Goal: Information Seeking & Learning: Learn about a topic

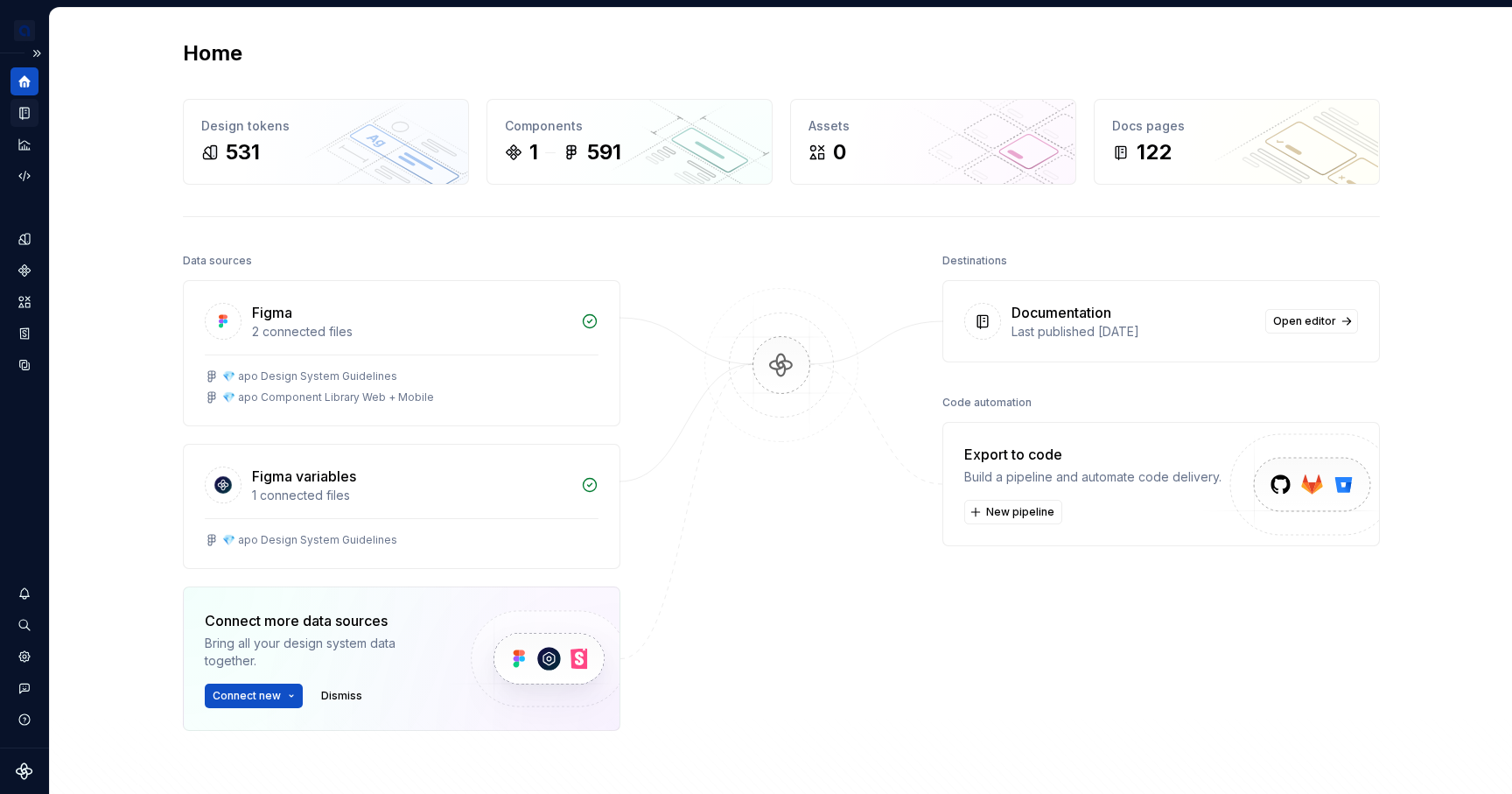
click at [22, 110] on icon "Documentation" at bounding box center [24, 113] width 8 height 11
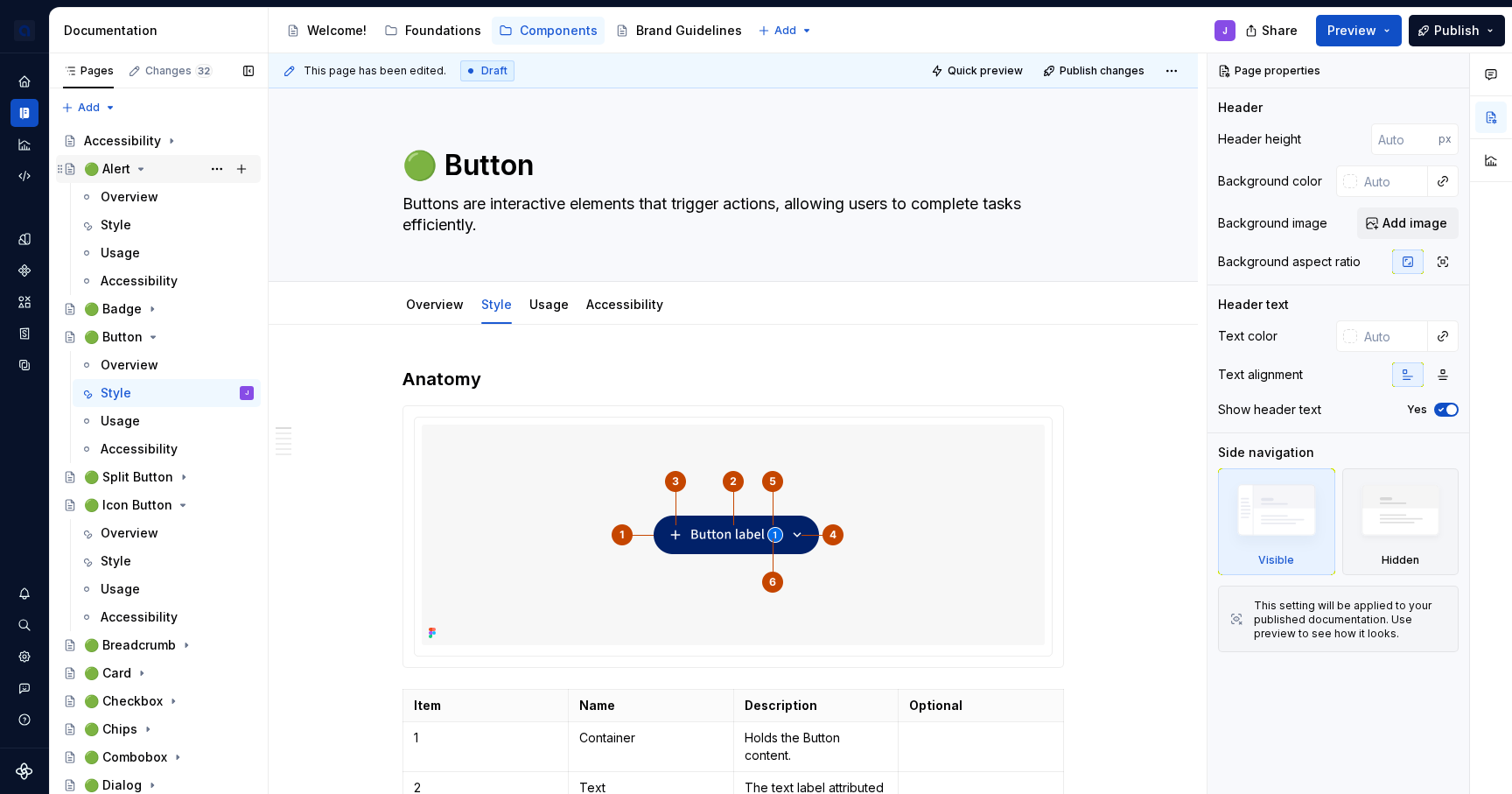
click at [105, 171] on div "🟢 Alert" at bounding box center [106, 169] width 46 height 18
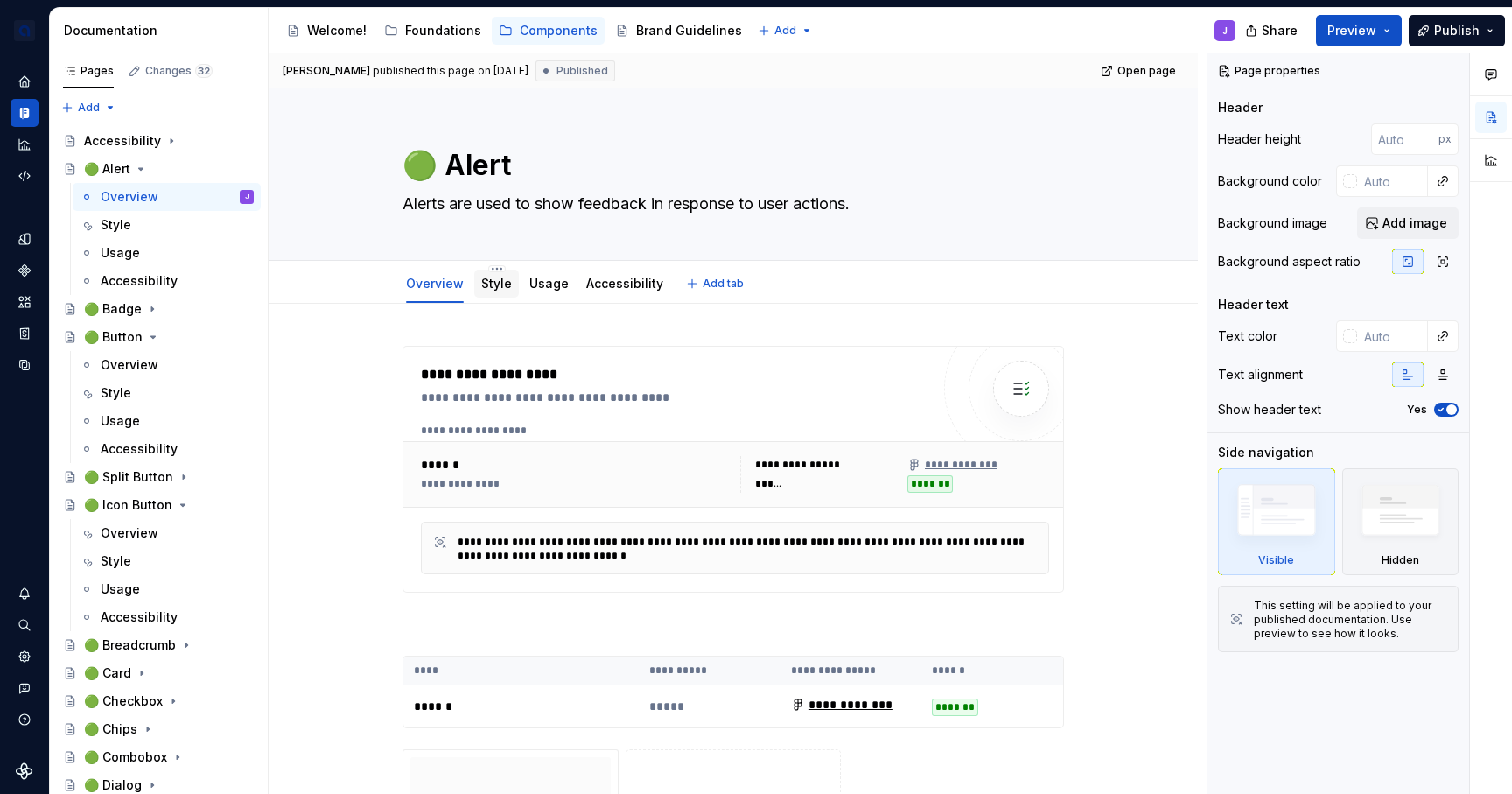
click at [494, 285] on link "Style" at bounding box center [496, 284] width 31 height 15
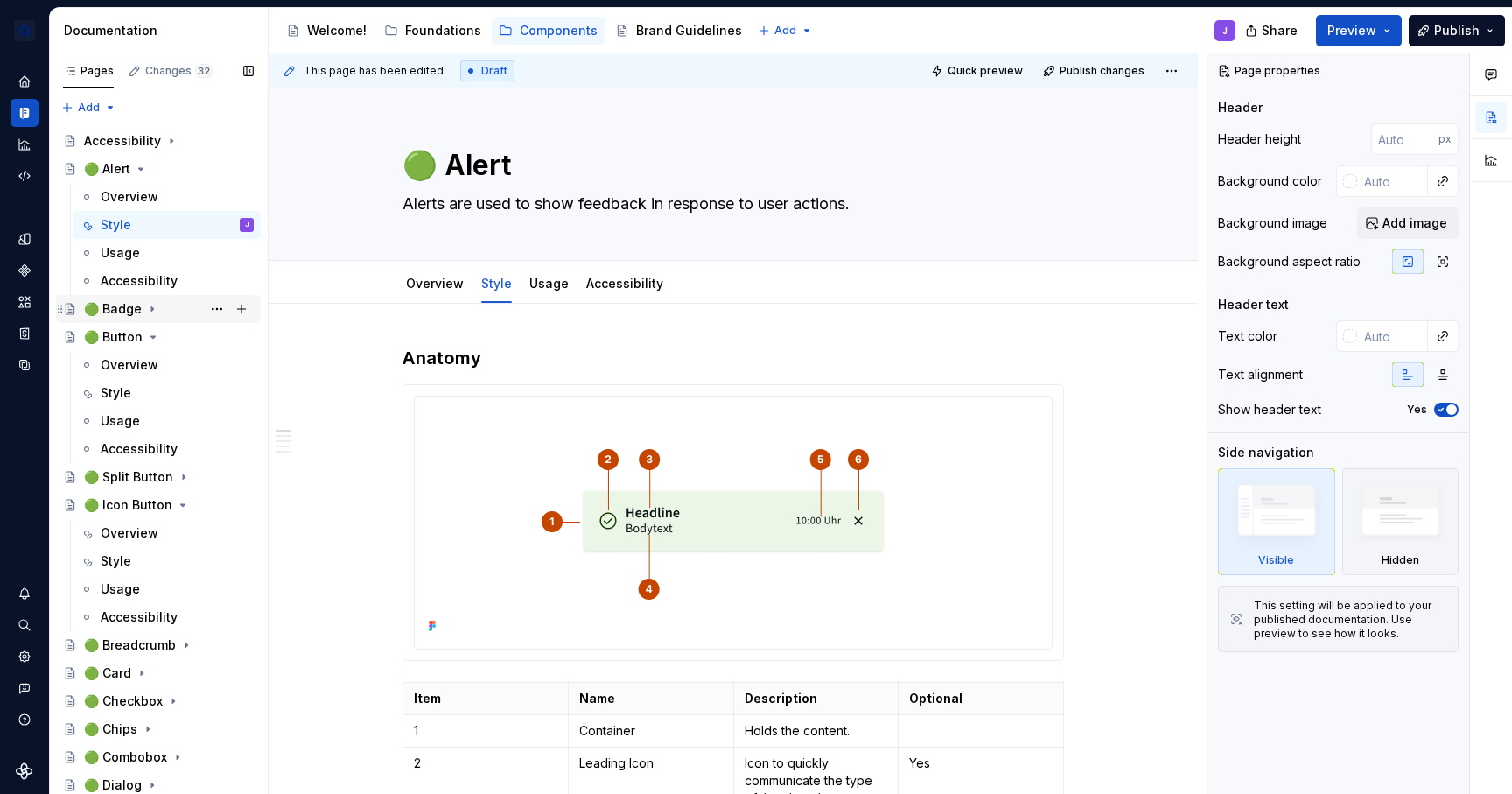
click at [145, 313] on icon "Page tree" at bounding box center [152, 309] width 14 height 14
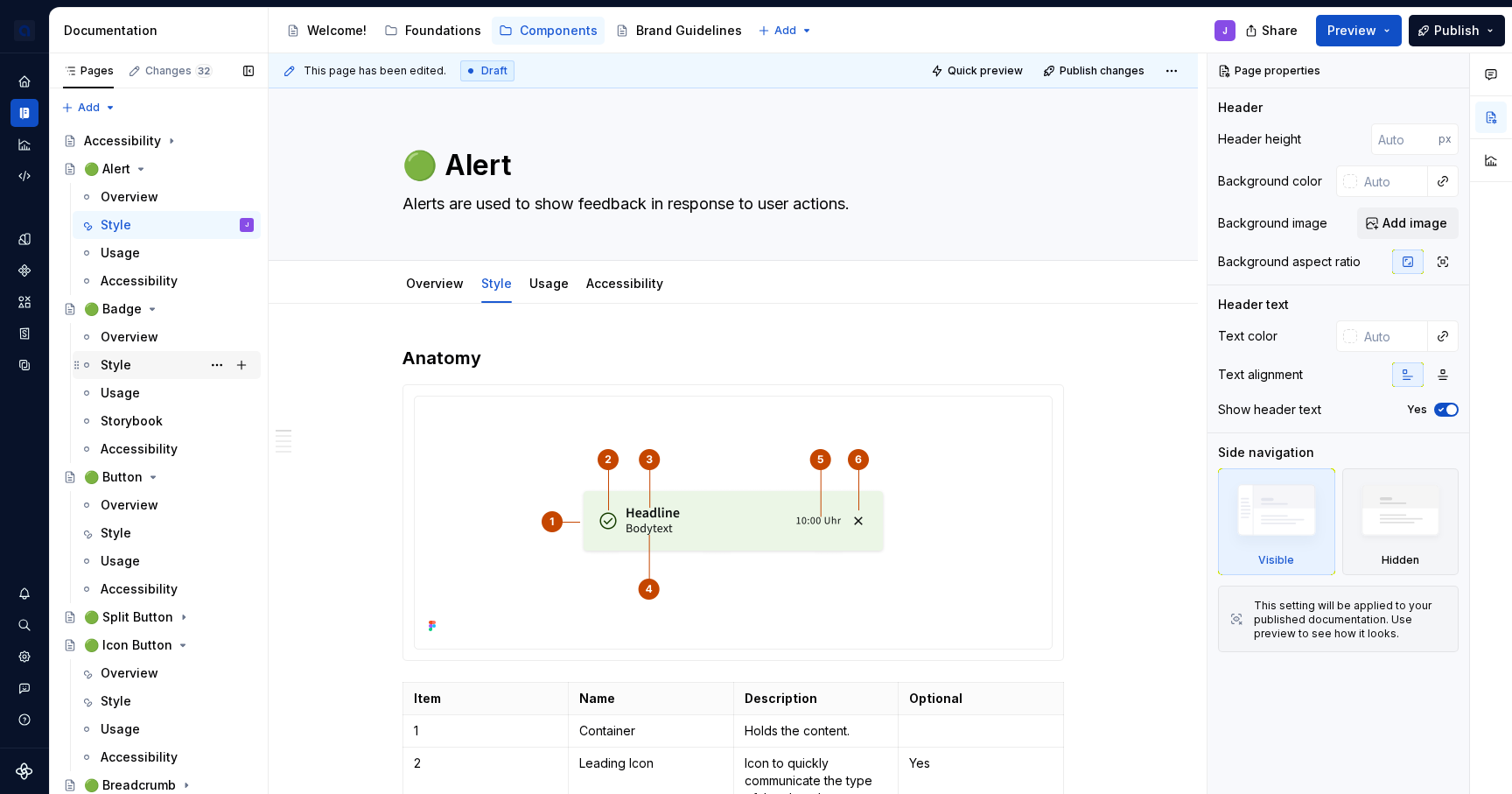
click at [137, 356] on div "Style" at bounding box center [177, 365] width 153 height 24
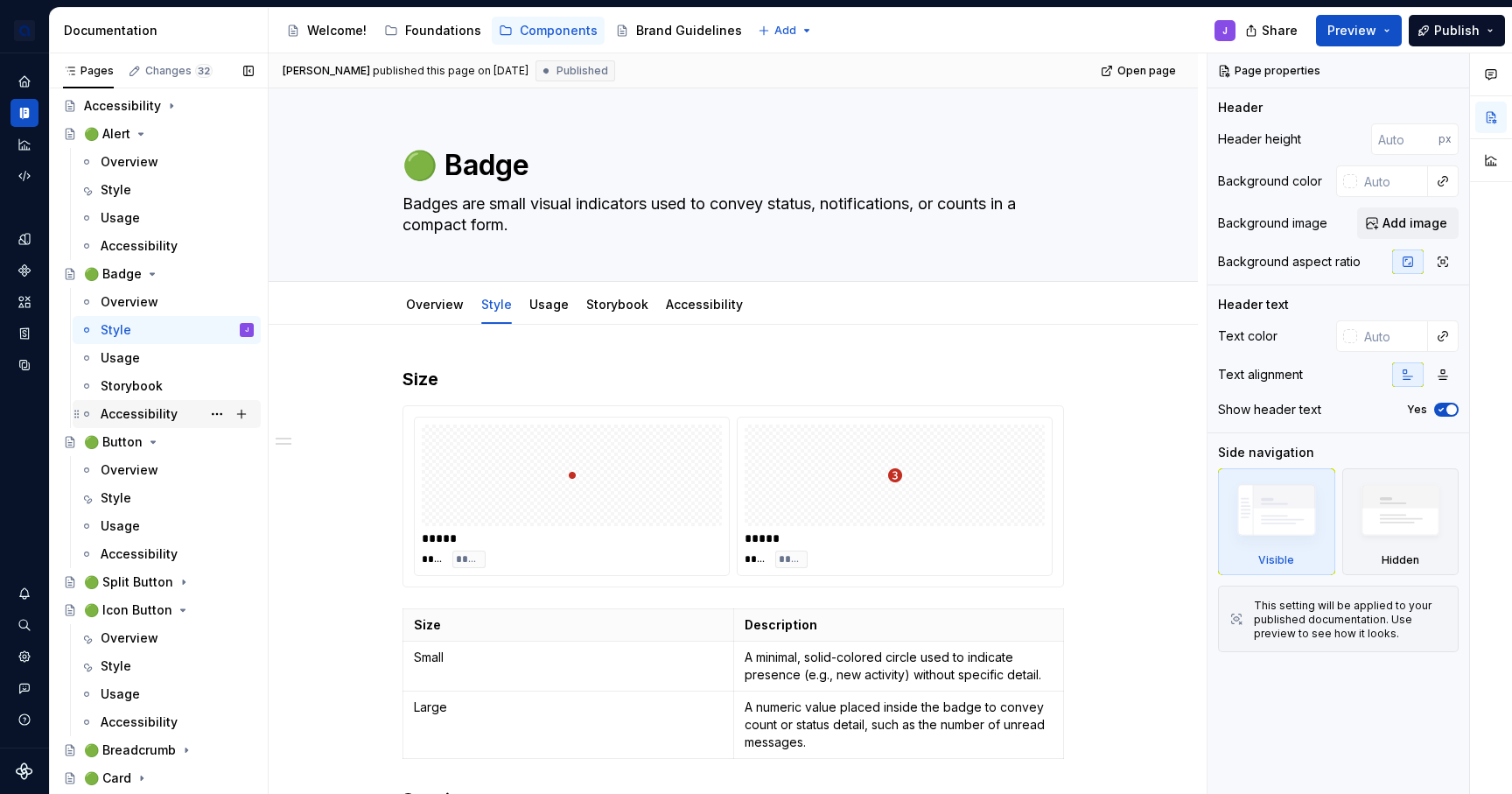
scroll to position [80, 0]
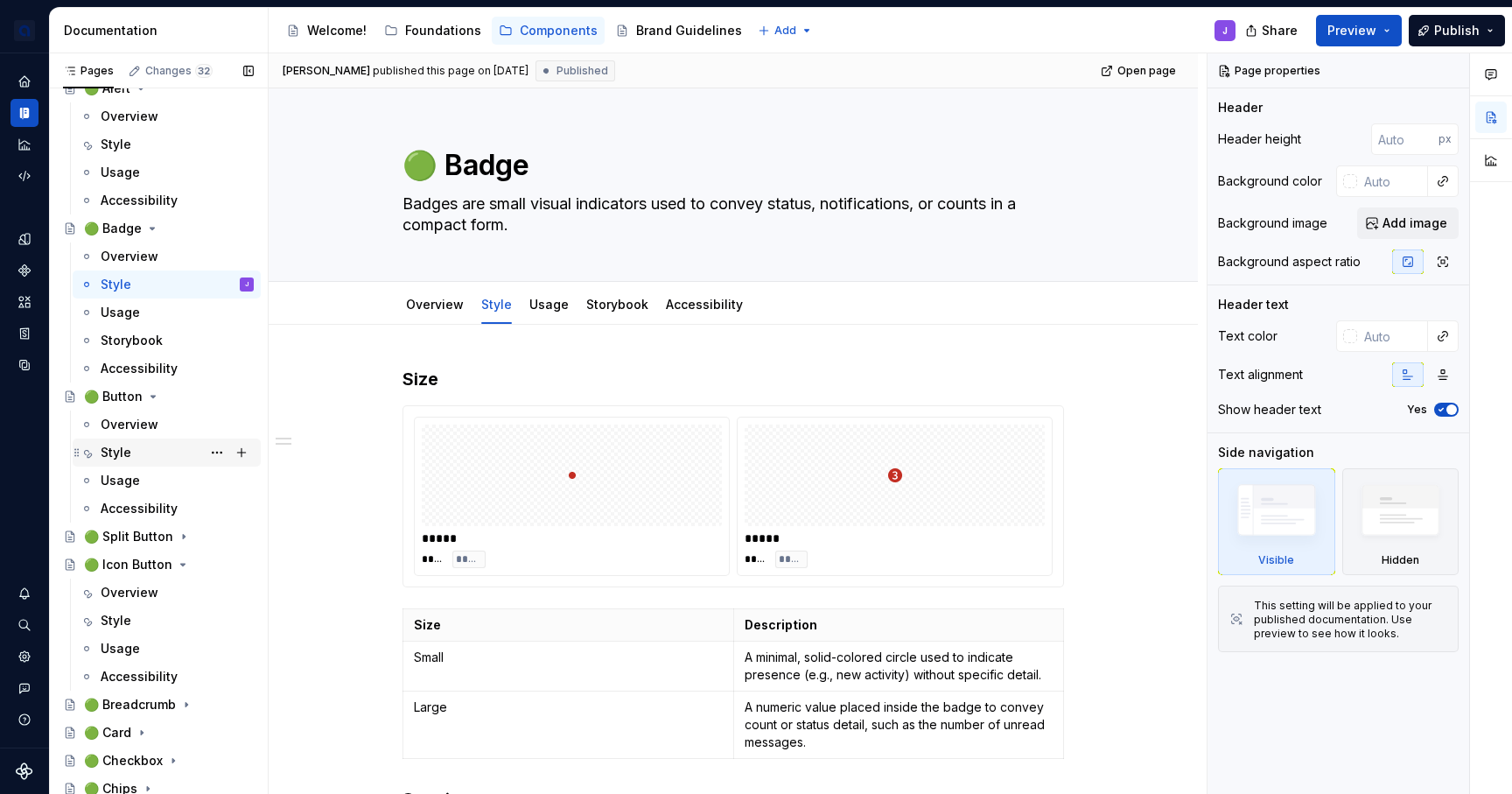
click at [137, 451] on div "Style" at bounding box center [177, 452] width 153 height 24
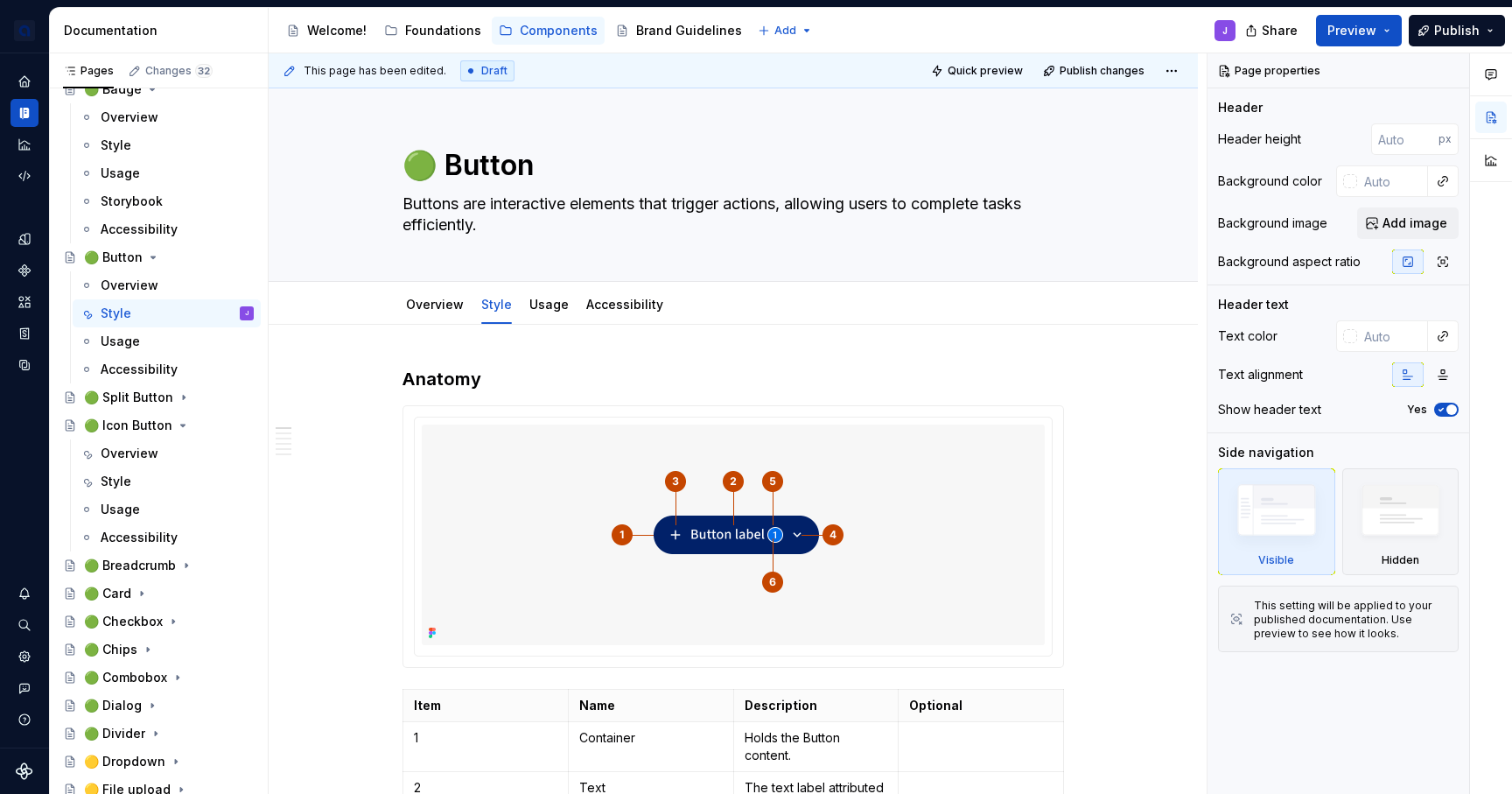
scroll to position [228, 0]
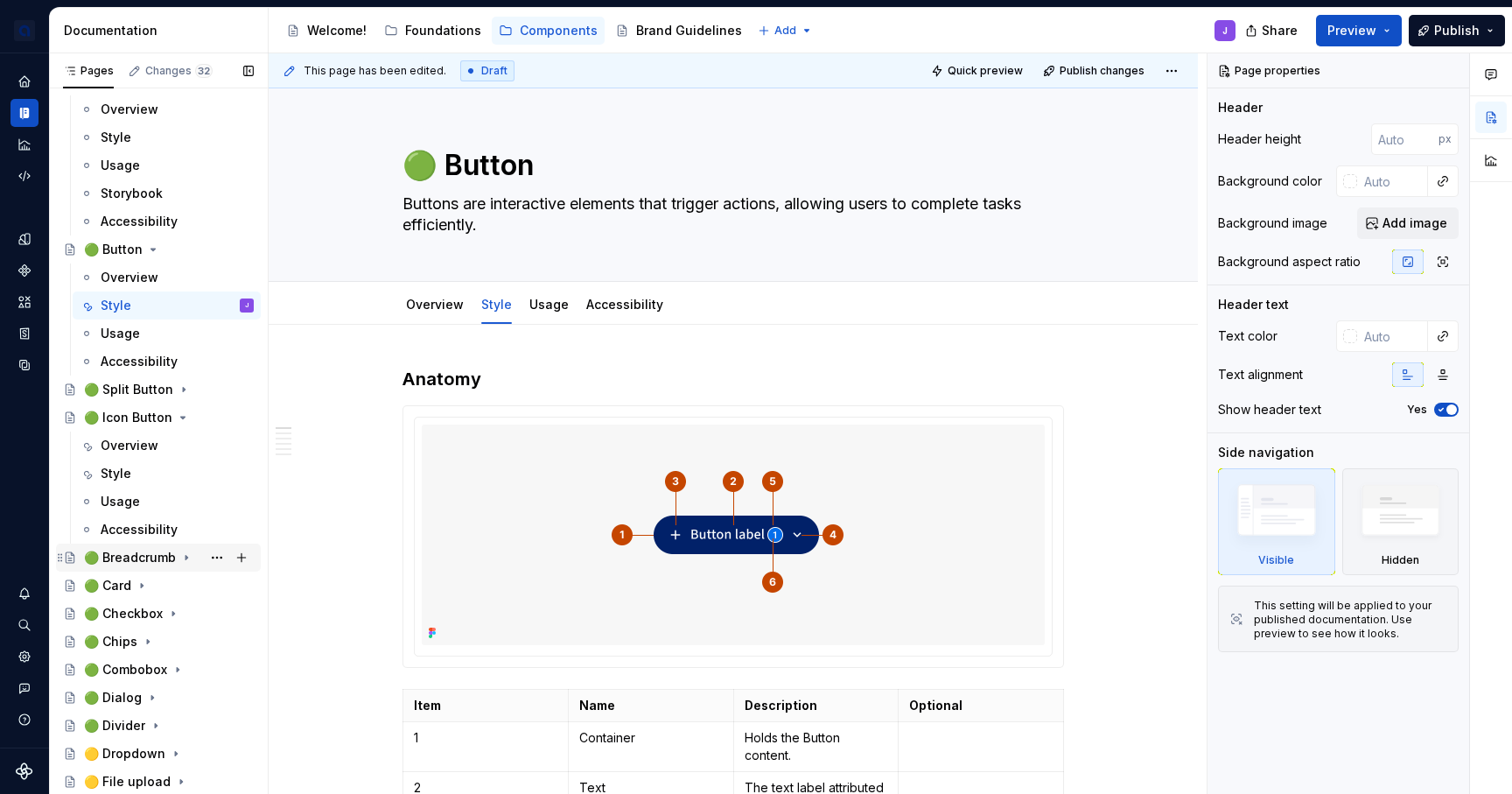
click at [185, 556] on icon "Page tree" at bounding box center [186, 558] width 2 height 5
click at [142, 612] on div "Style" at bounding box center [177, 613] width 153 height 24
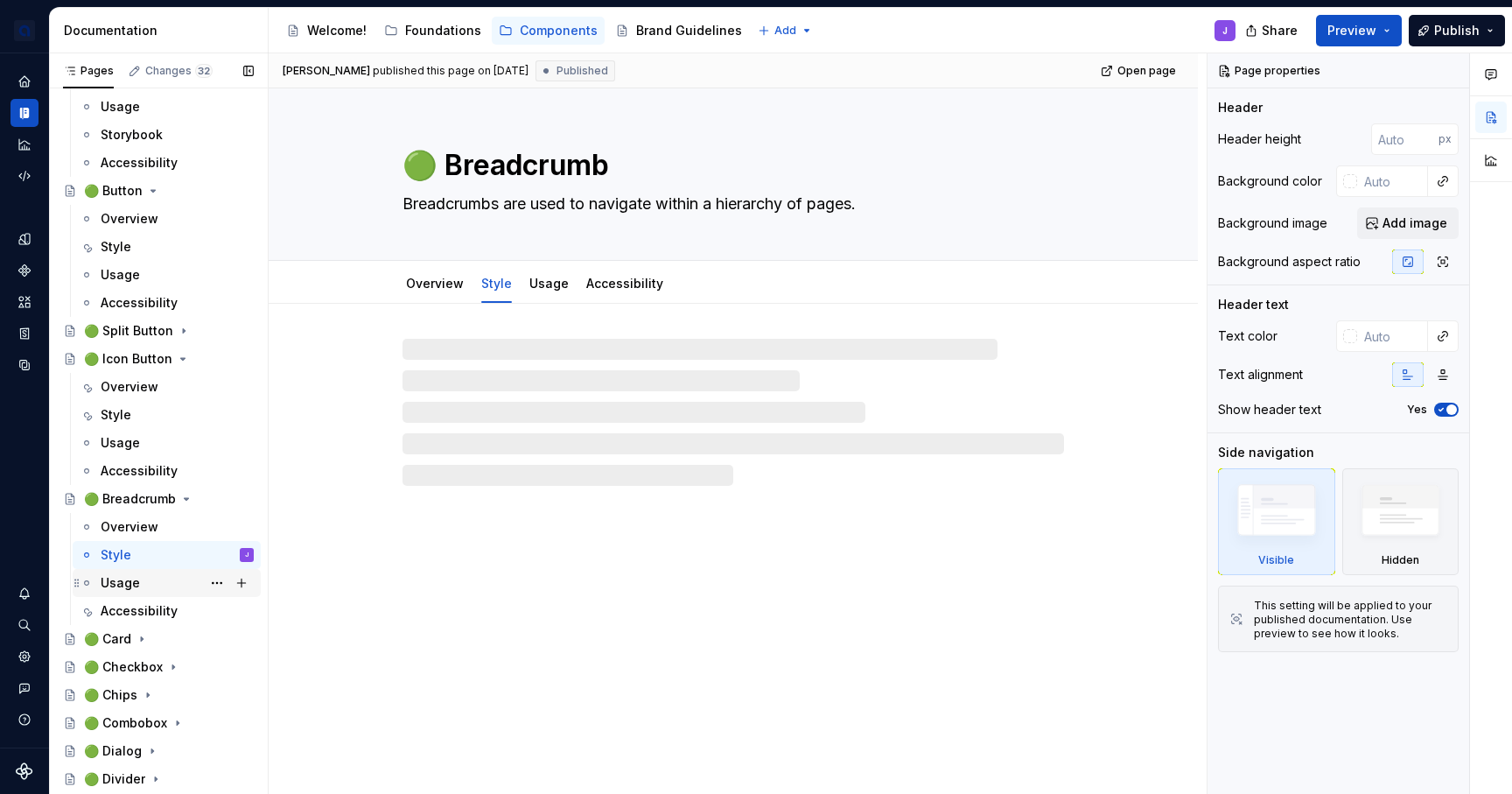
scroll to position [293, 0]
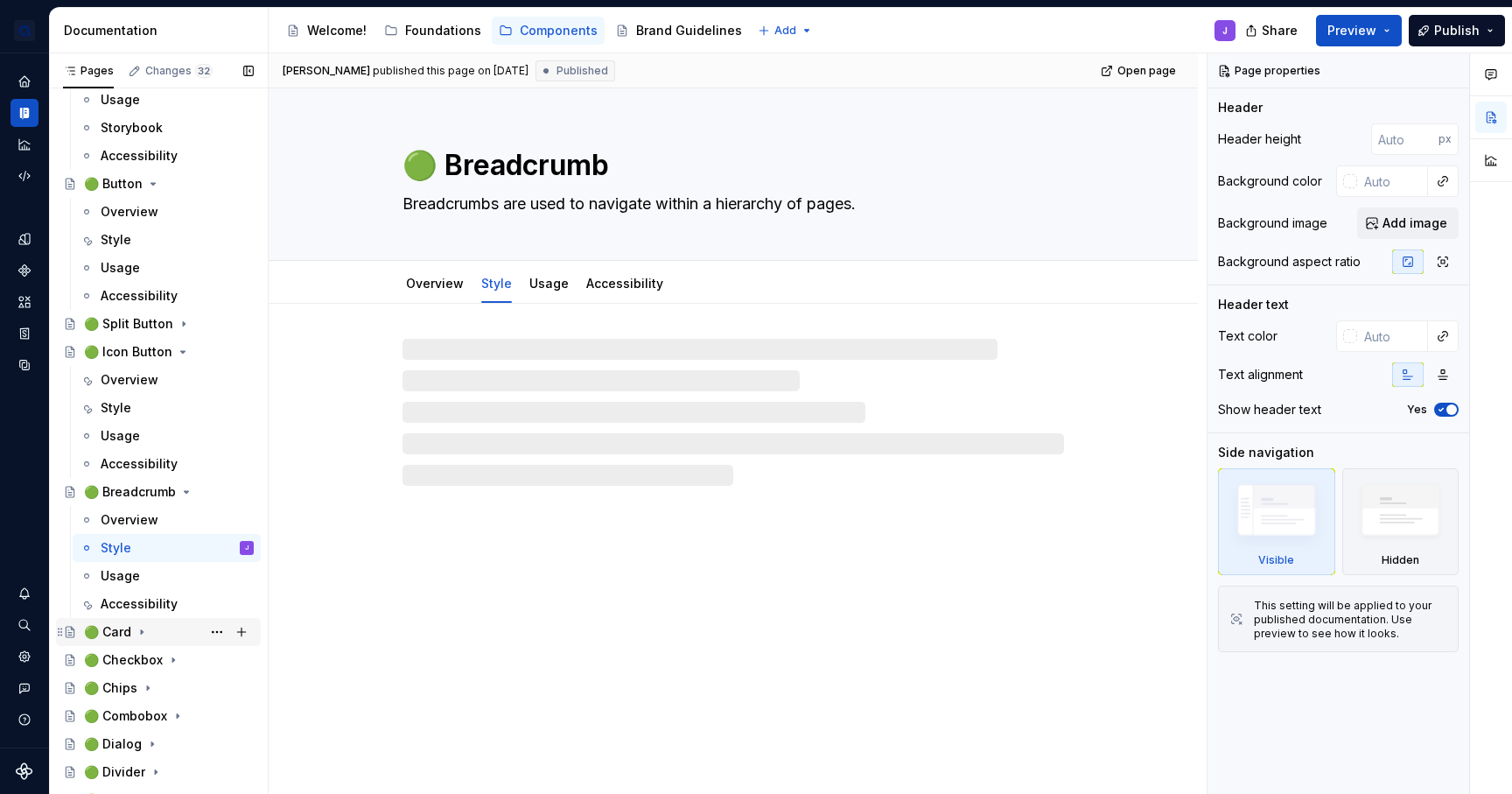
click at [140, 636] on icon "Page tree" at bounding box center [141, 631] width 14 height 14
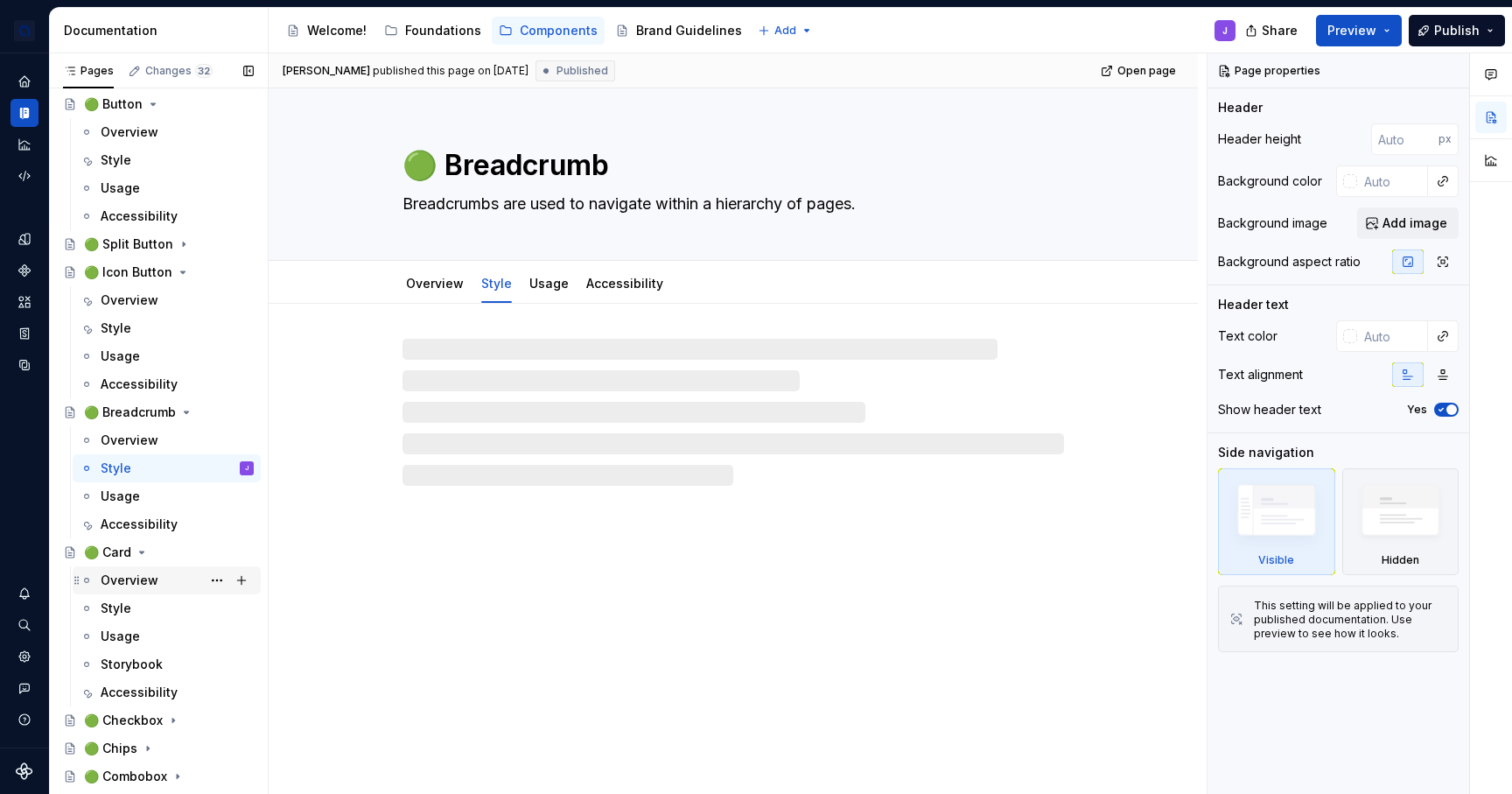
scroll to position [399, 0]
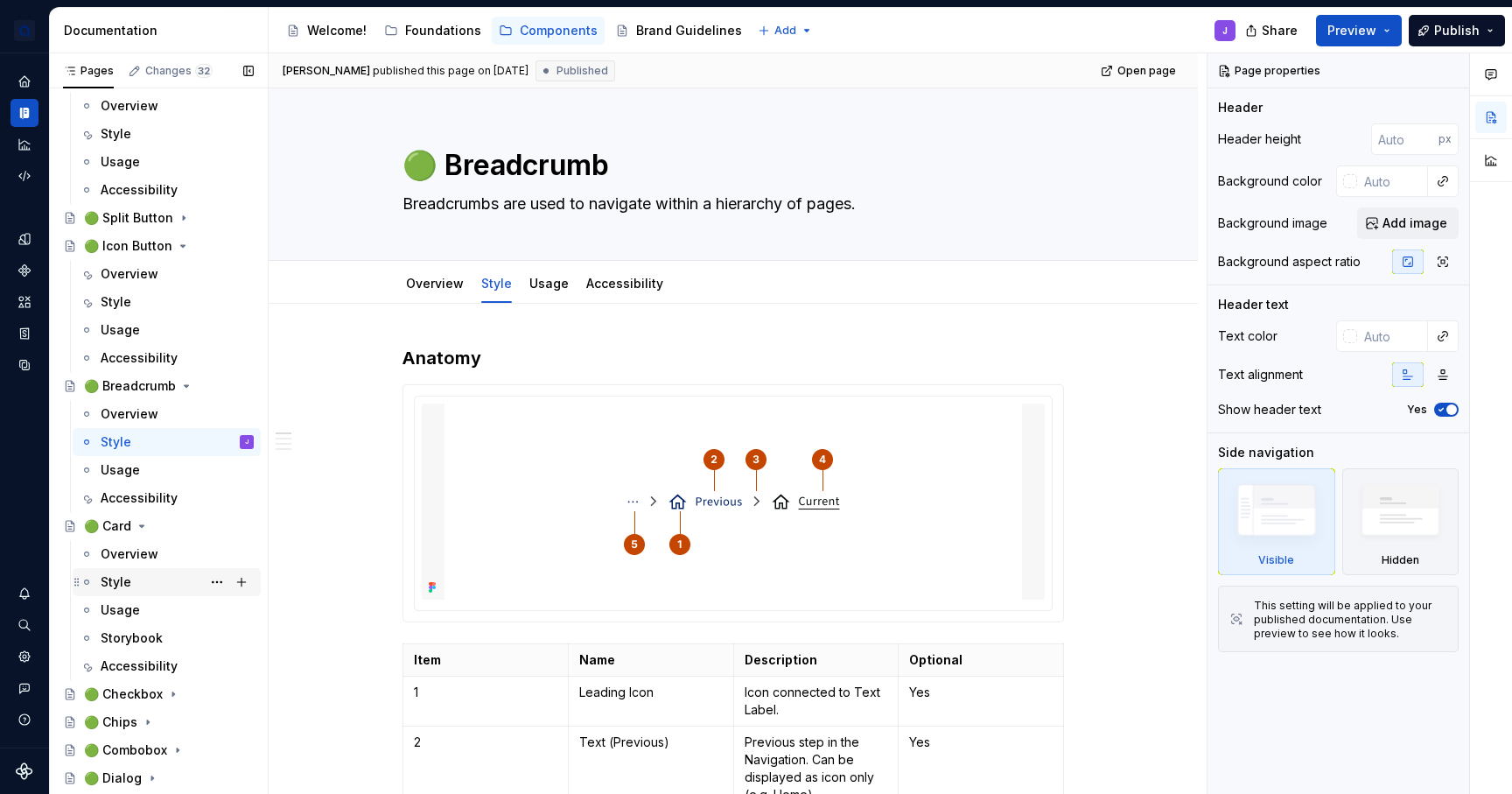
click at [132, 582] on div "Style" at bounding box center [177, 582] width 153 height 24
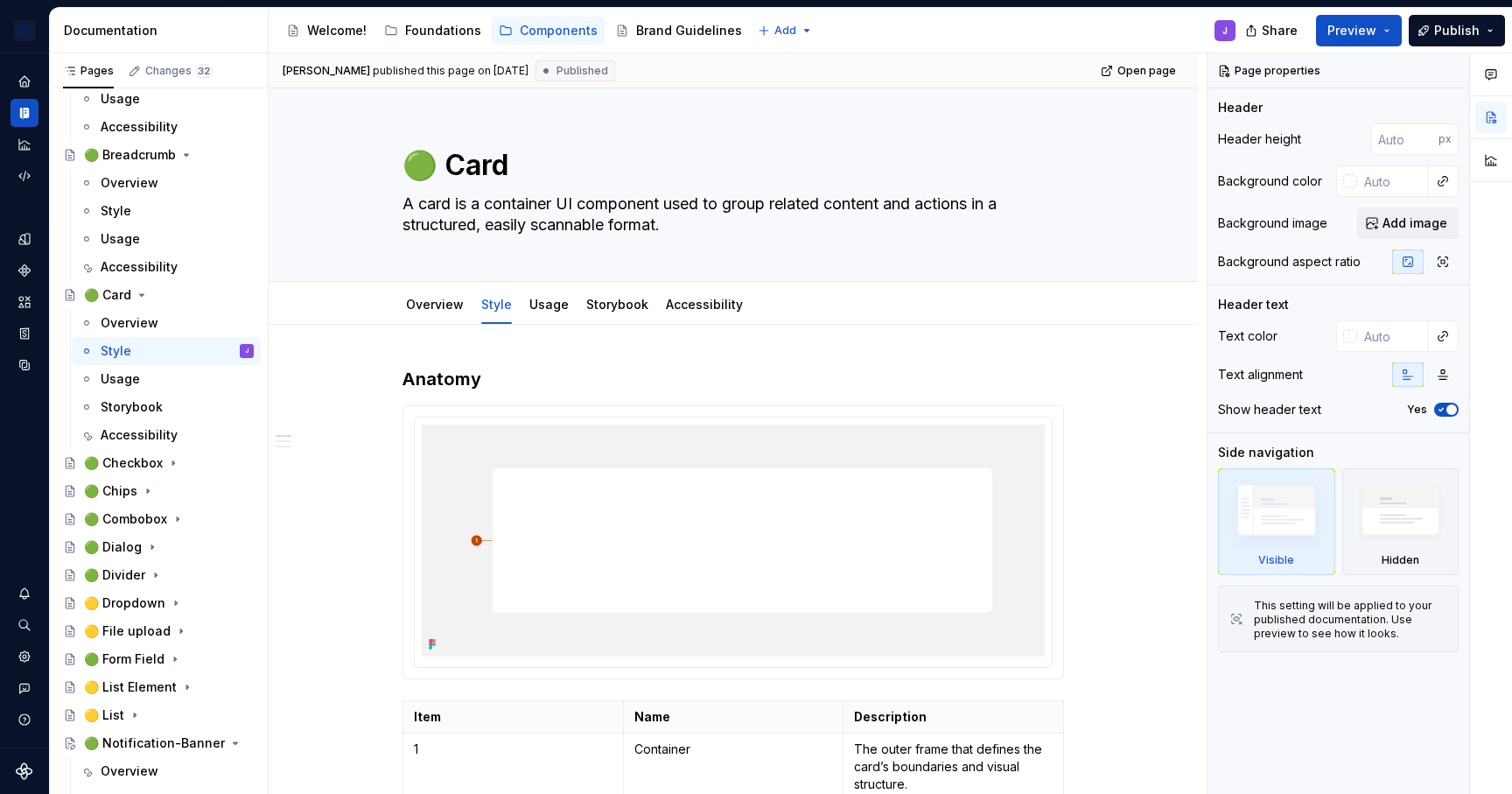
scroll to position [637, 0]
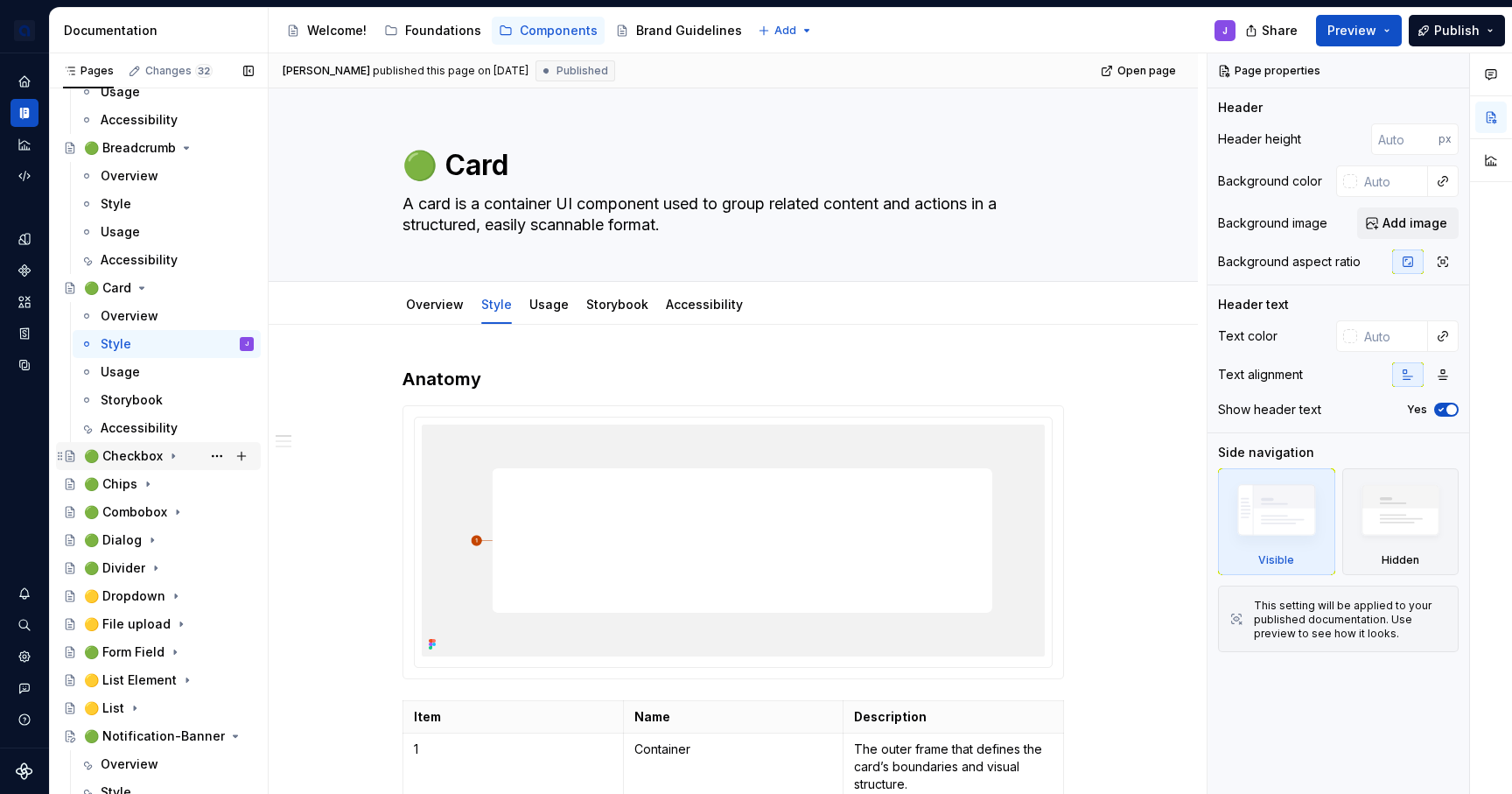
click at [167, 455] on icon "Page tree" at bounding box center [173, 456] width 14 height 14
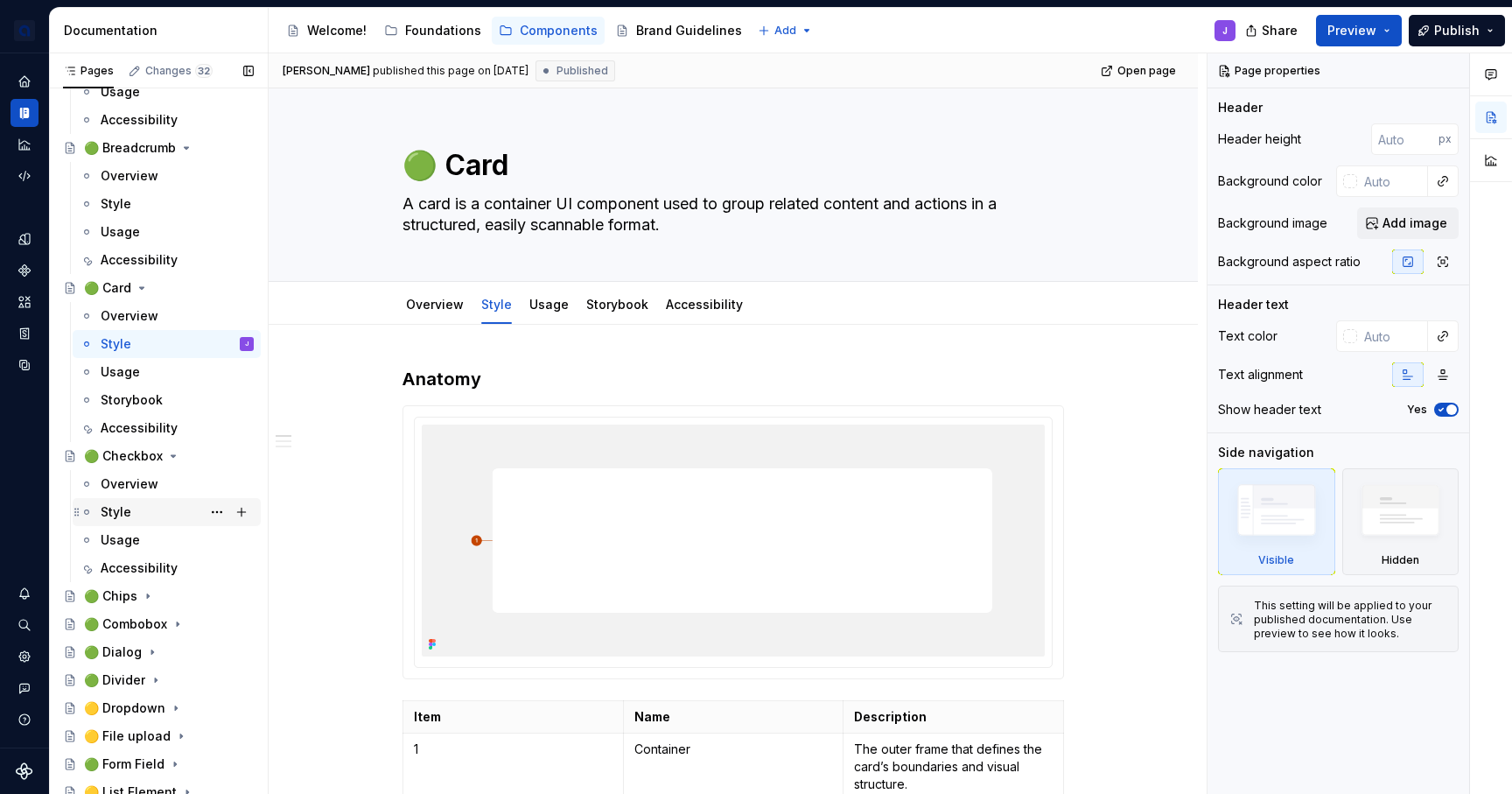
click at [144, 501] on div "Style" at bounding box center [177, 512] width 153 height 24
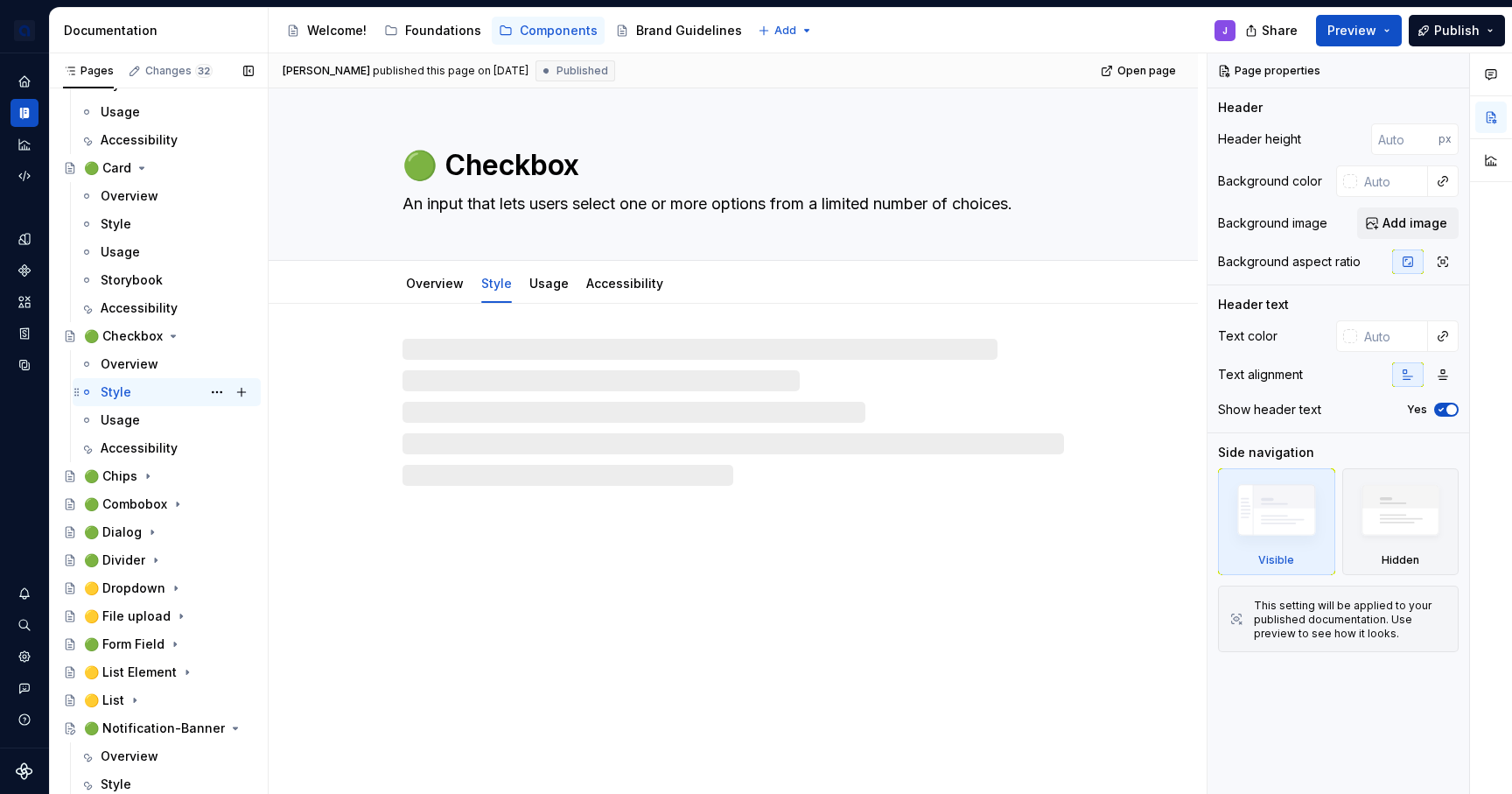
scroll to position [770, 0]
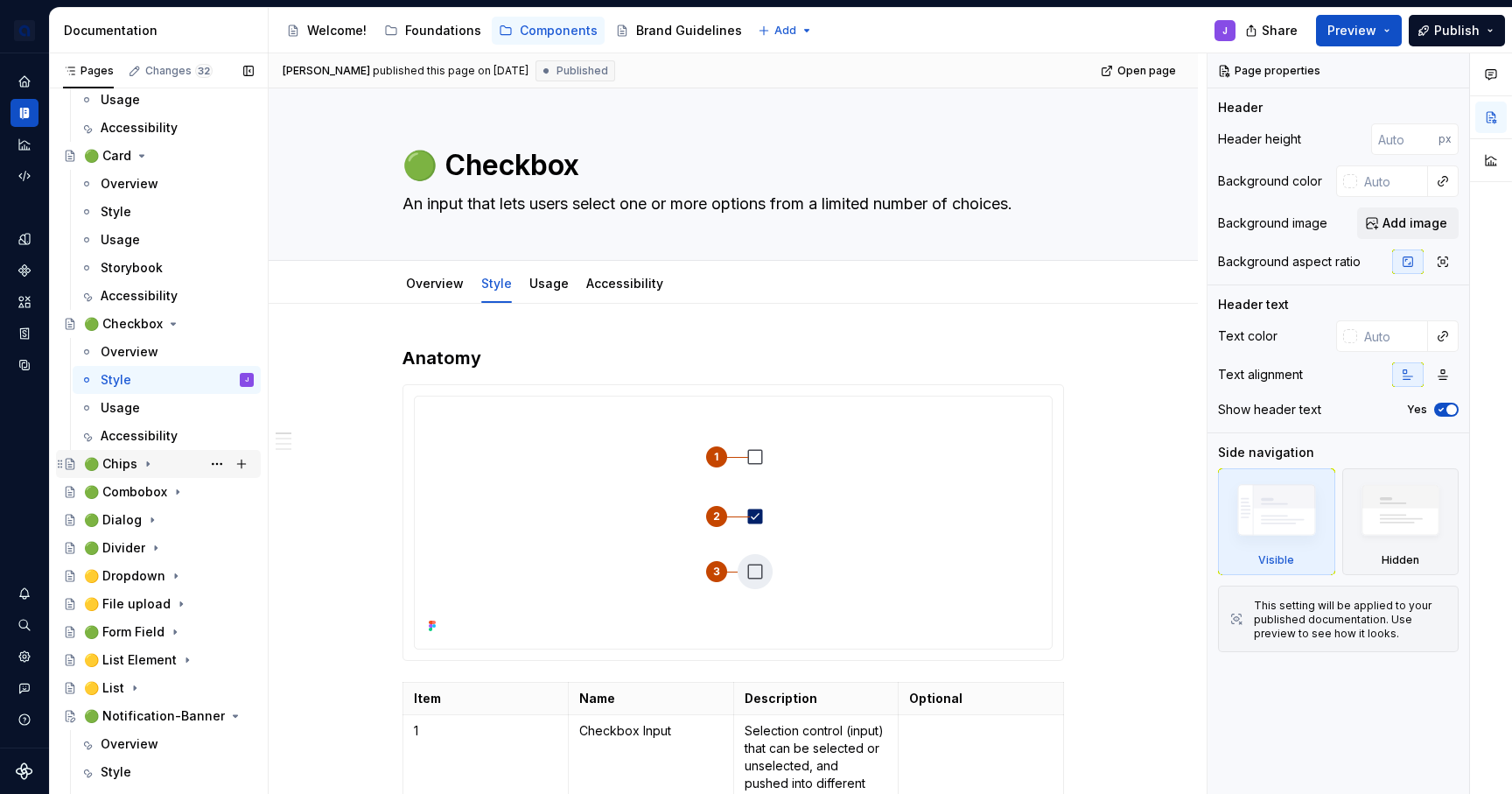
click at [142, 462] on icon "Page tree" at bounding box center [148, 463] width 14 height 14
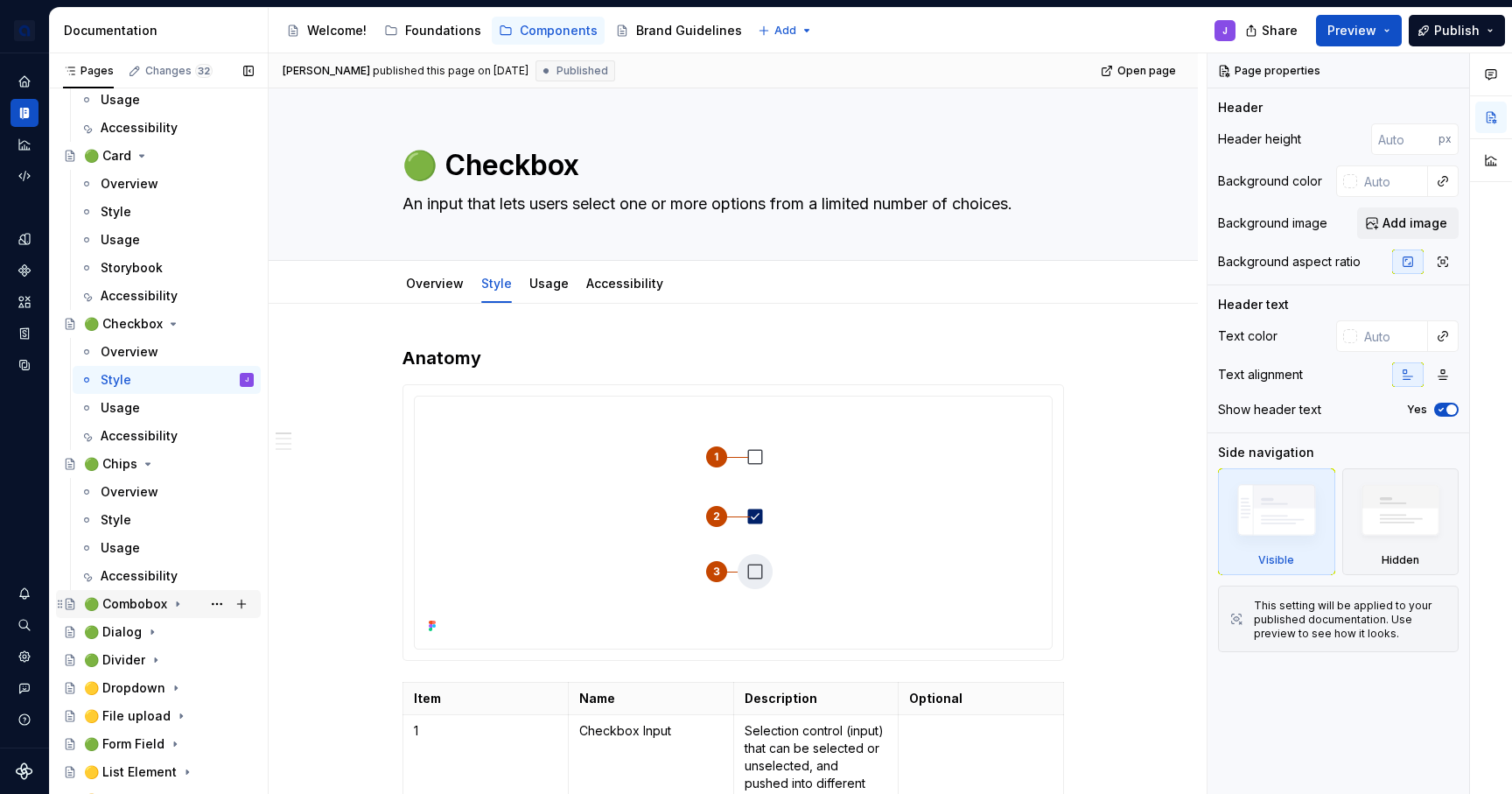
click at [177, 605] on icon "Page tree" at bounding box center [178, 604] width 2 height 5
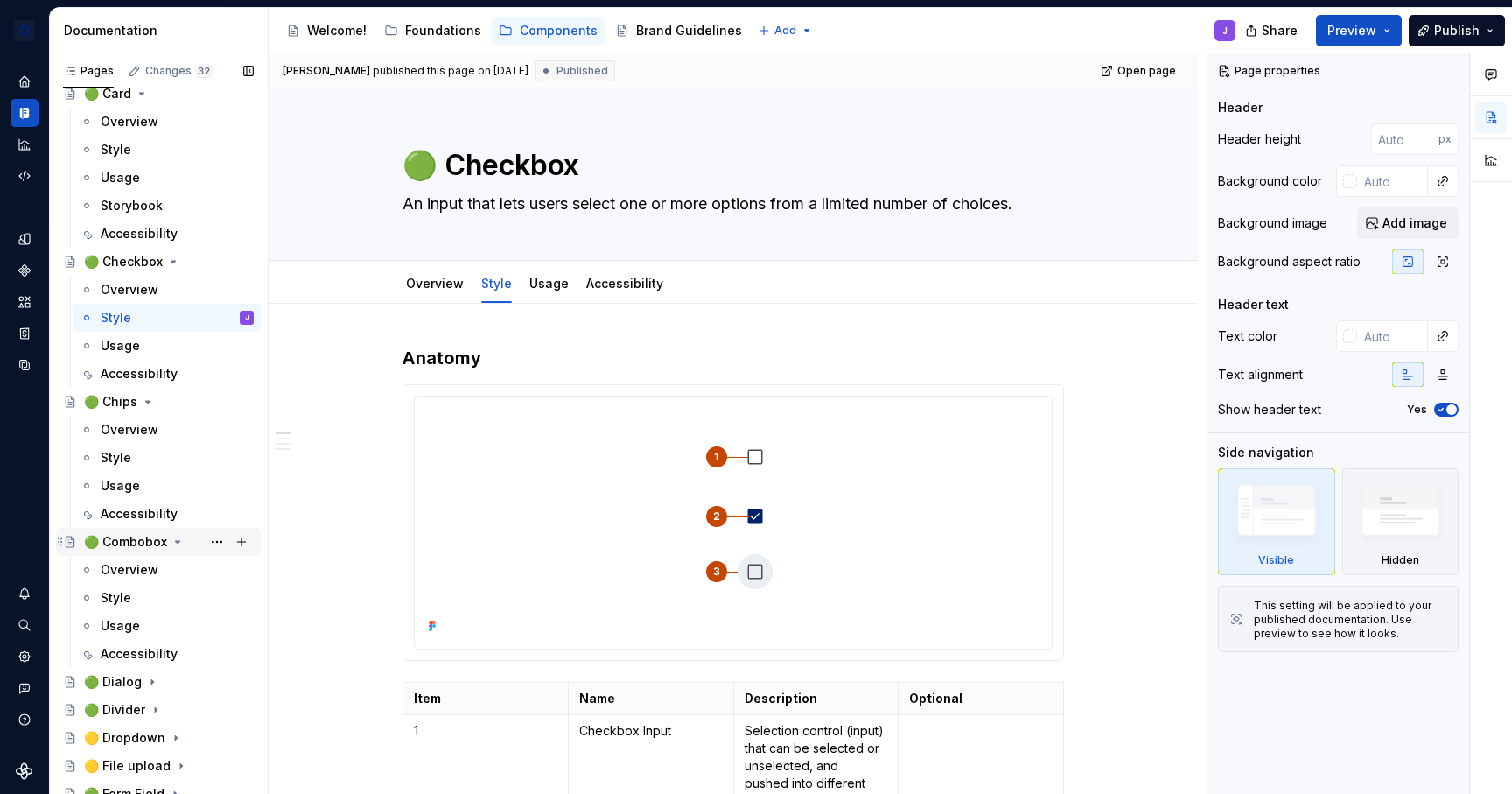
scroll to position [836, 0]
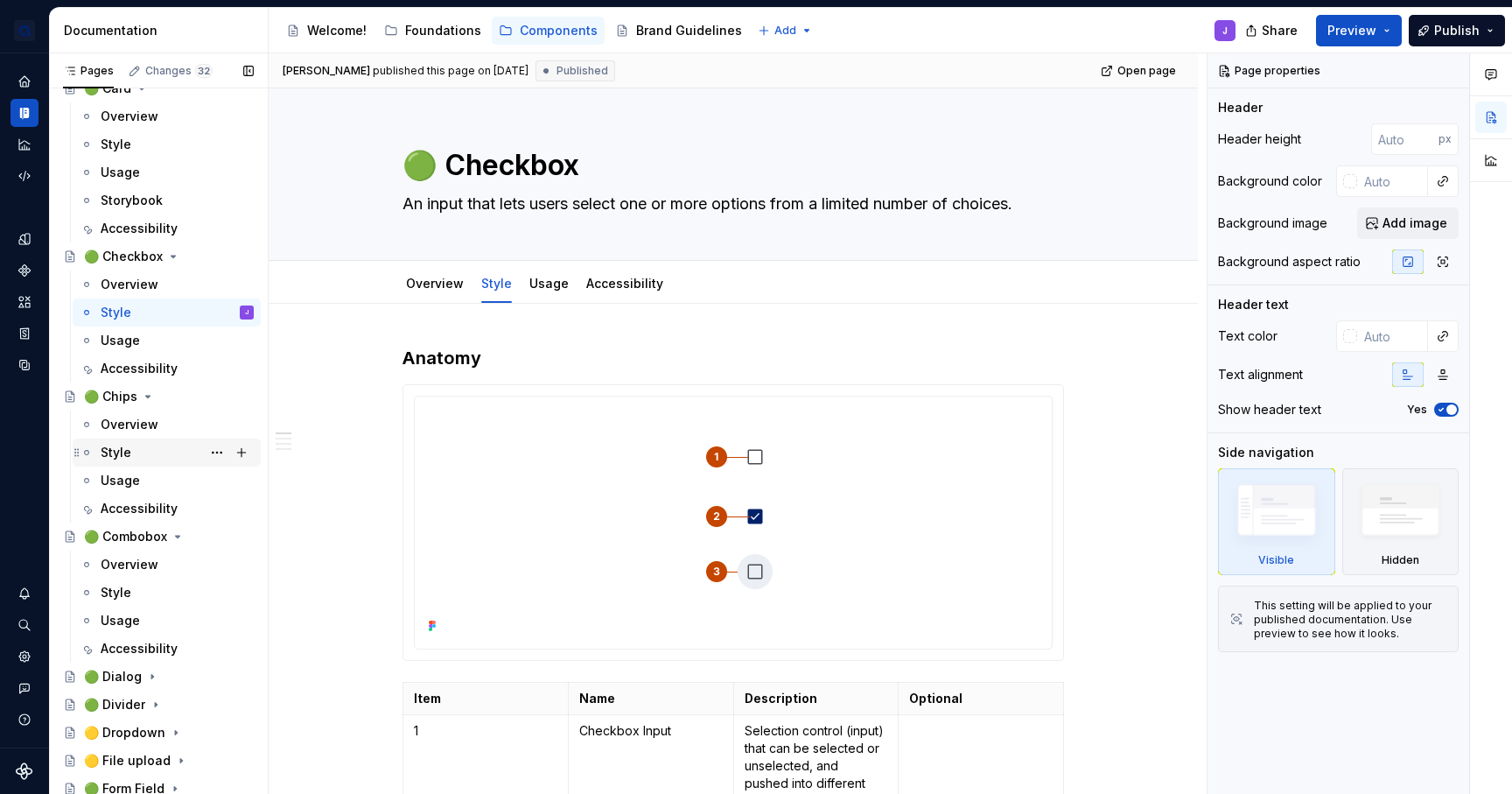
click at [127, 458] on div "Style" at bounding box center [116, 452] width 31 height 18
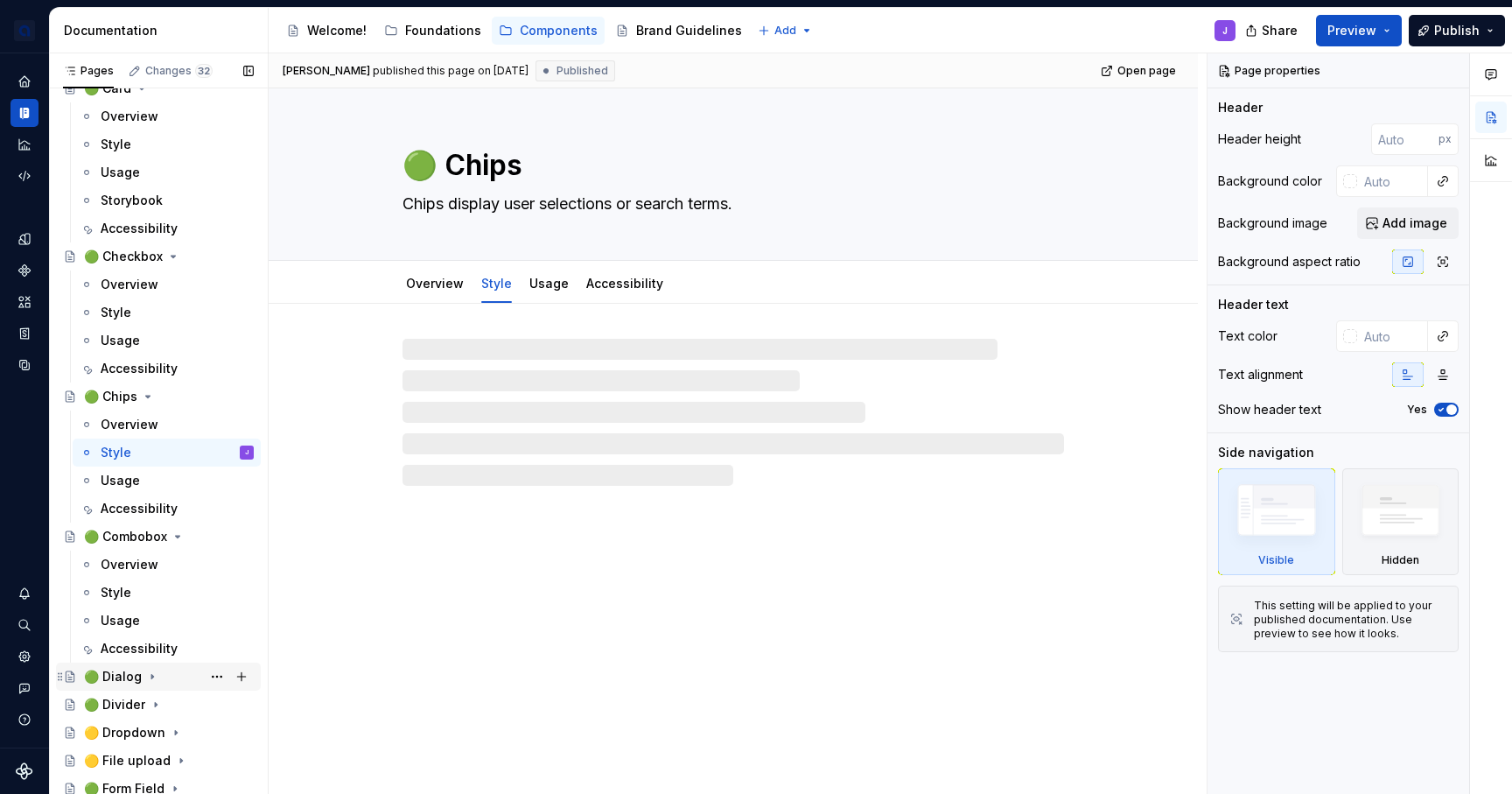
click at [149, 679] on icon "Page tree" at bounding box center [152, 676] width 14 height 14
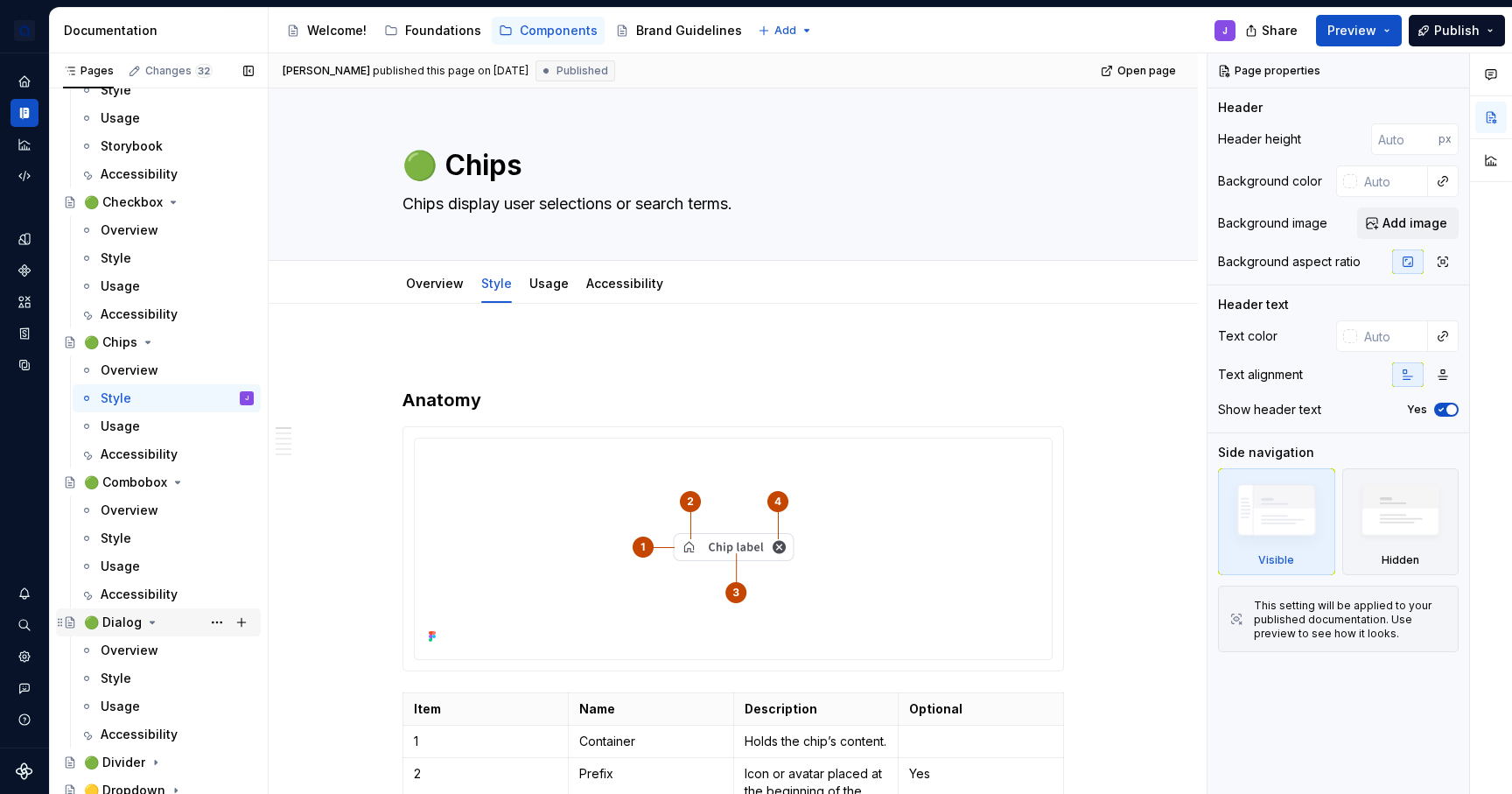
scroll to position [907, 0]
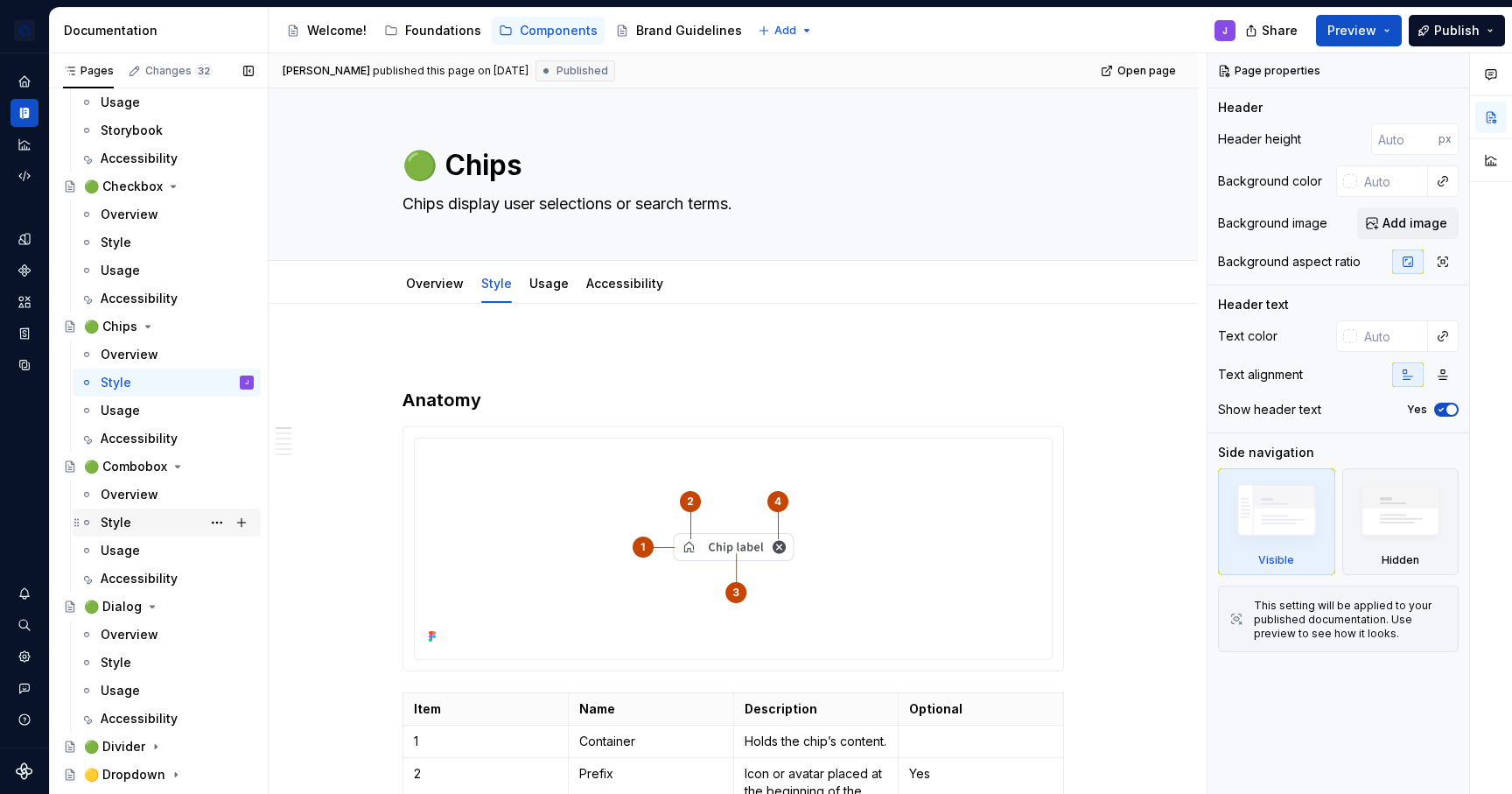
click at [123, 529] on div "Style" at bounding box center [116, 522] width 31 height 18
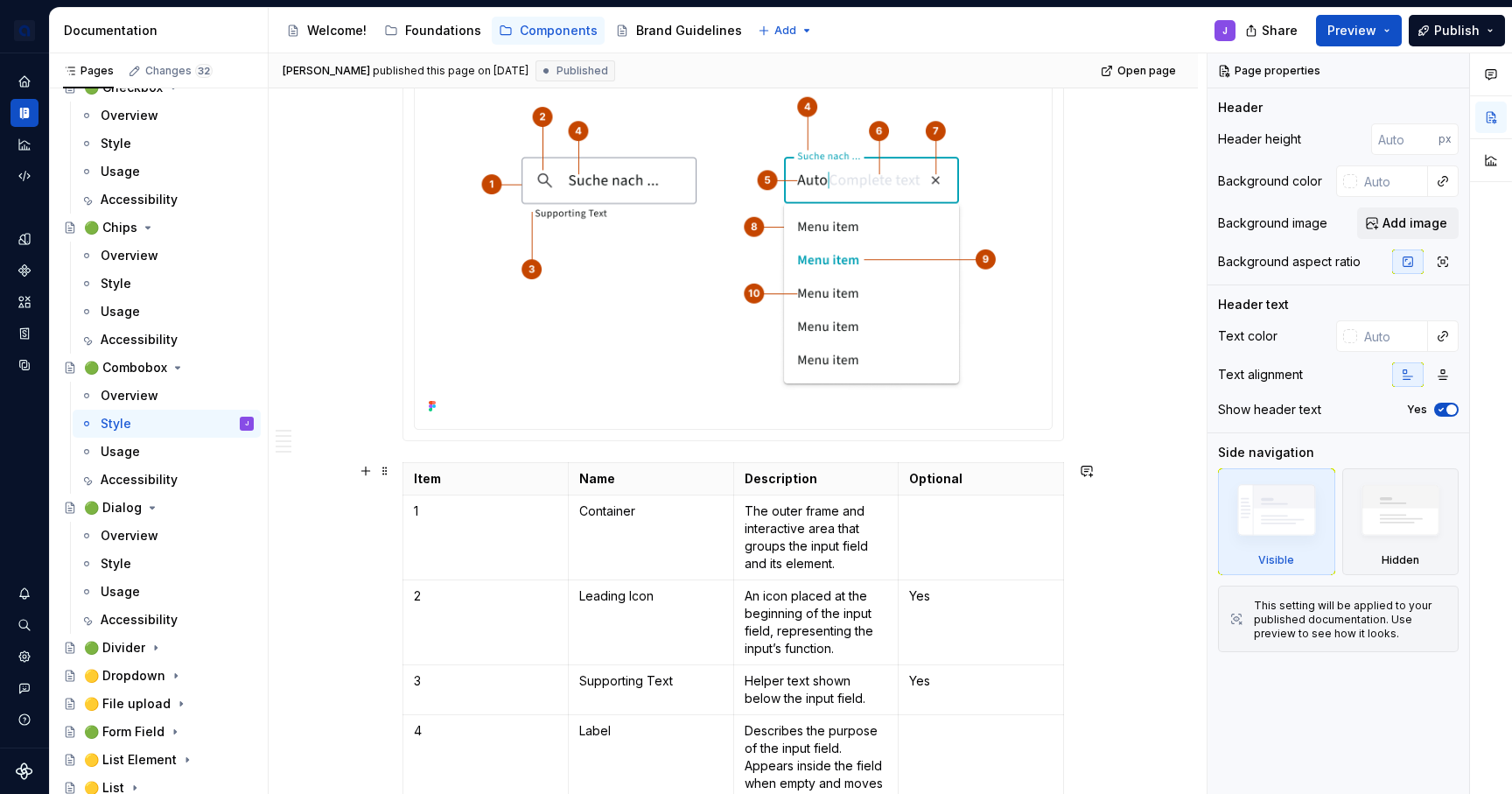
scroll to position [387, 0]
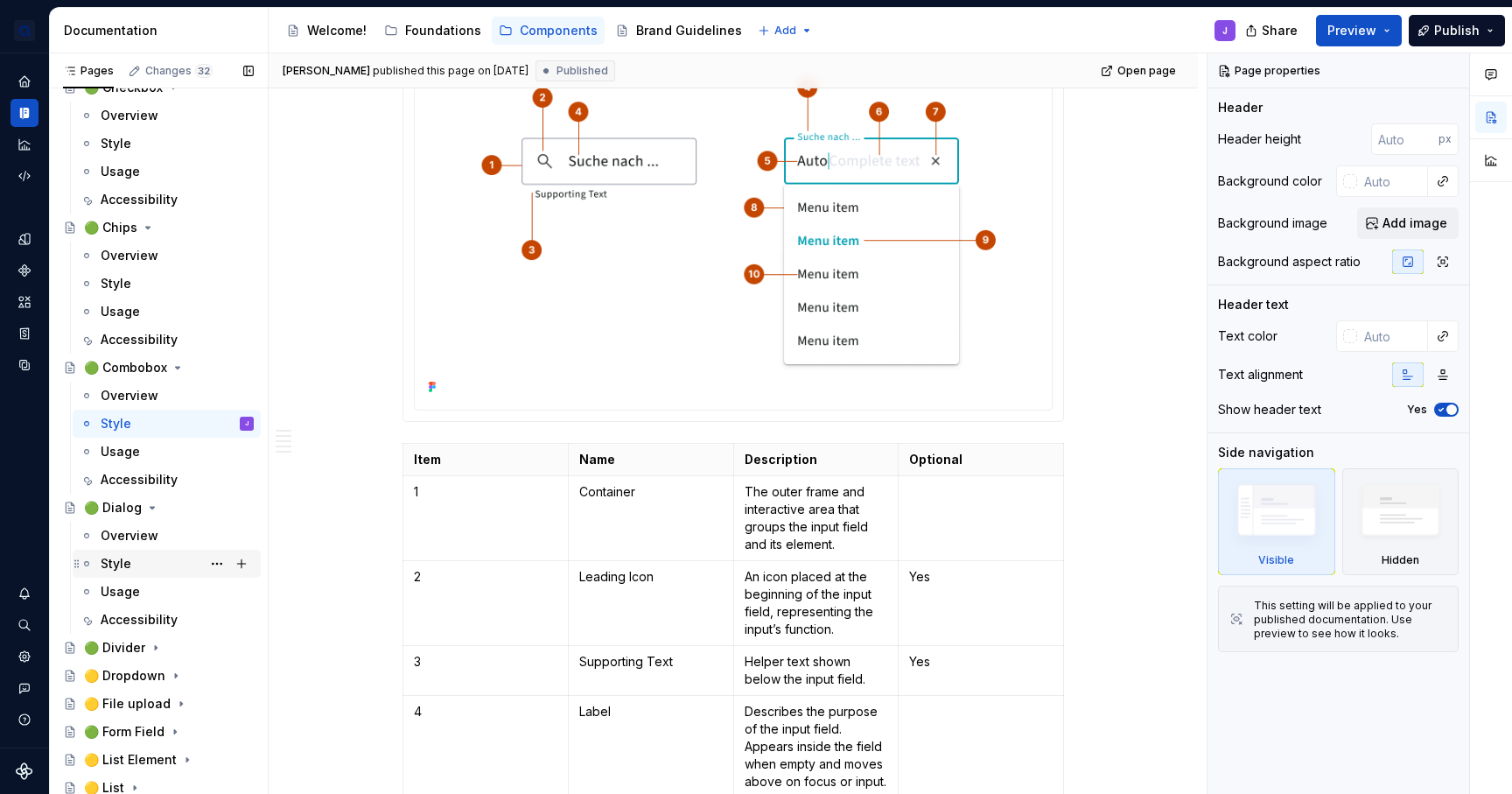
click at [178, 561] on div "Style" at bounding box center [177, 563] width 153 height 24
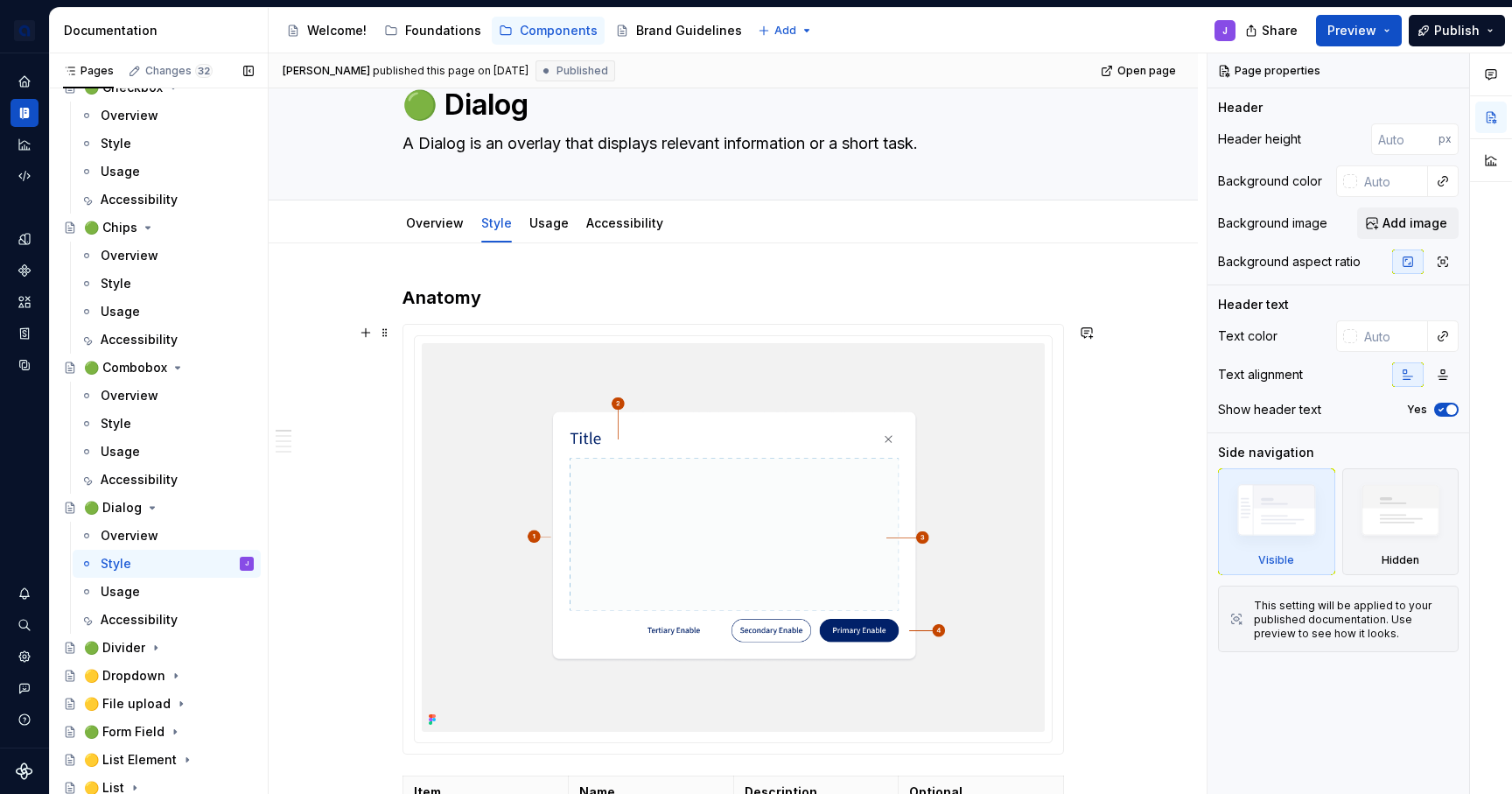
scroll to position [75, 0]
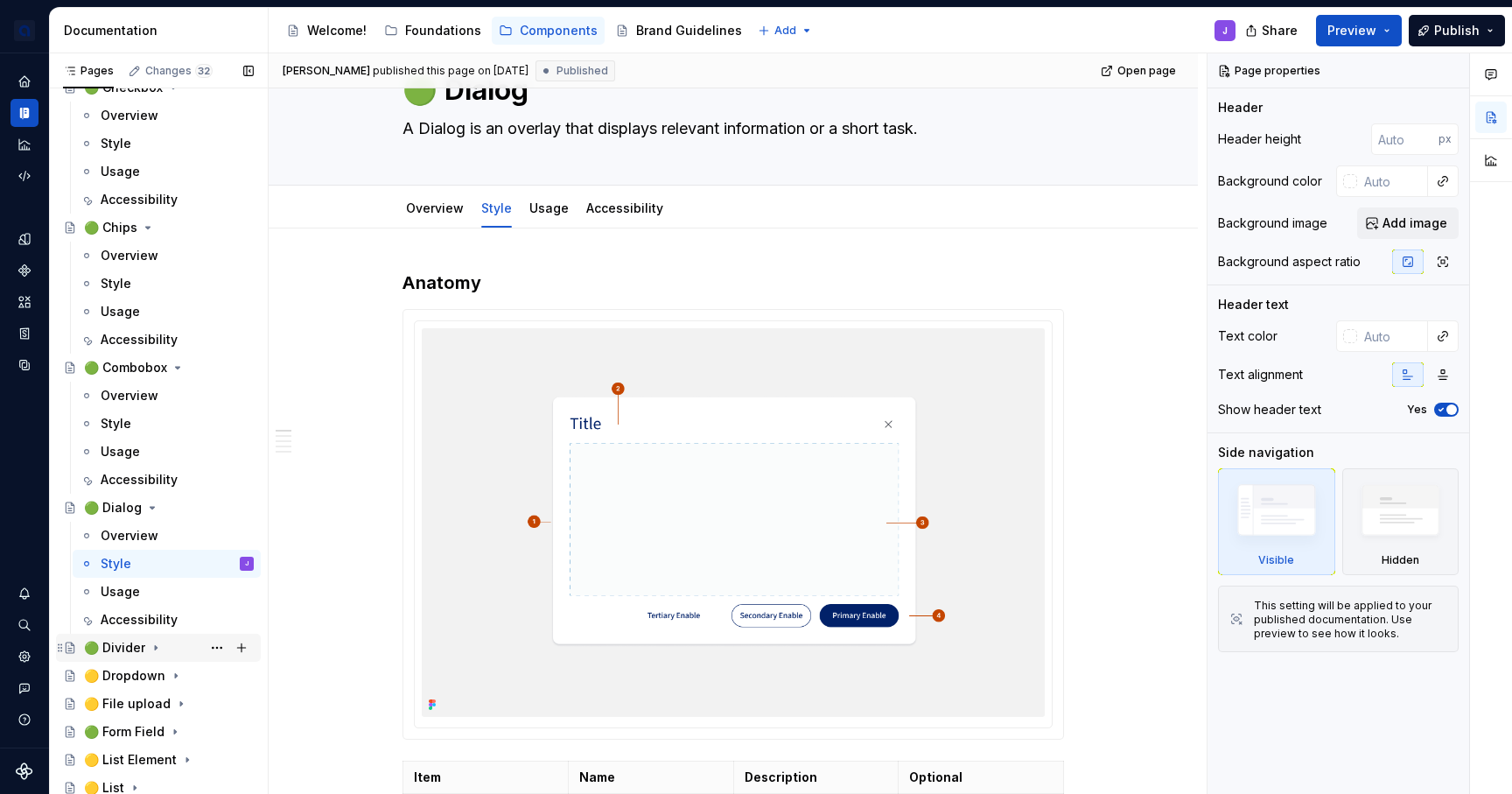
click at [149, 649] on icon "Page tree" at bounding box center [155, 647] width 14 height 14
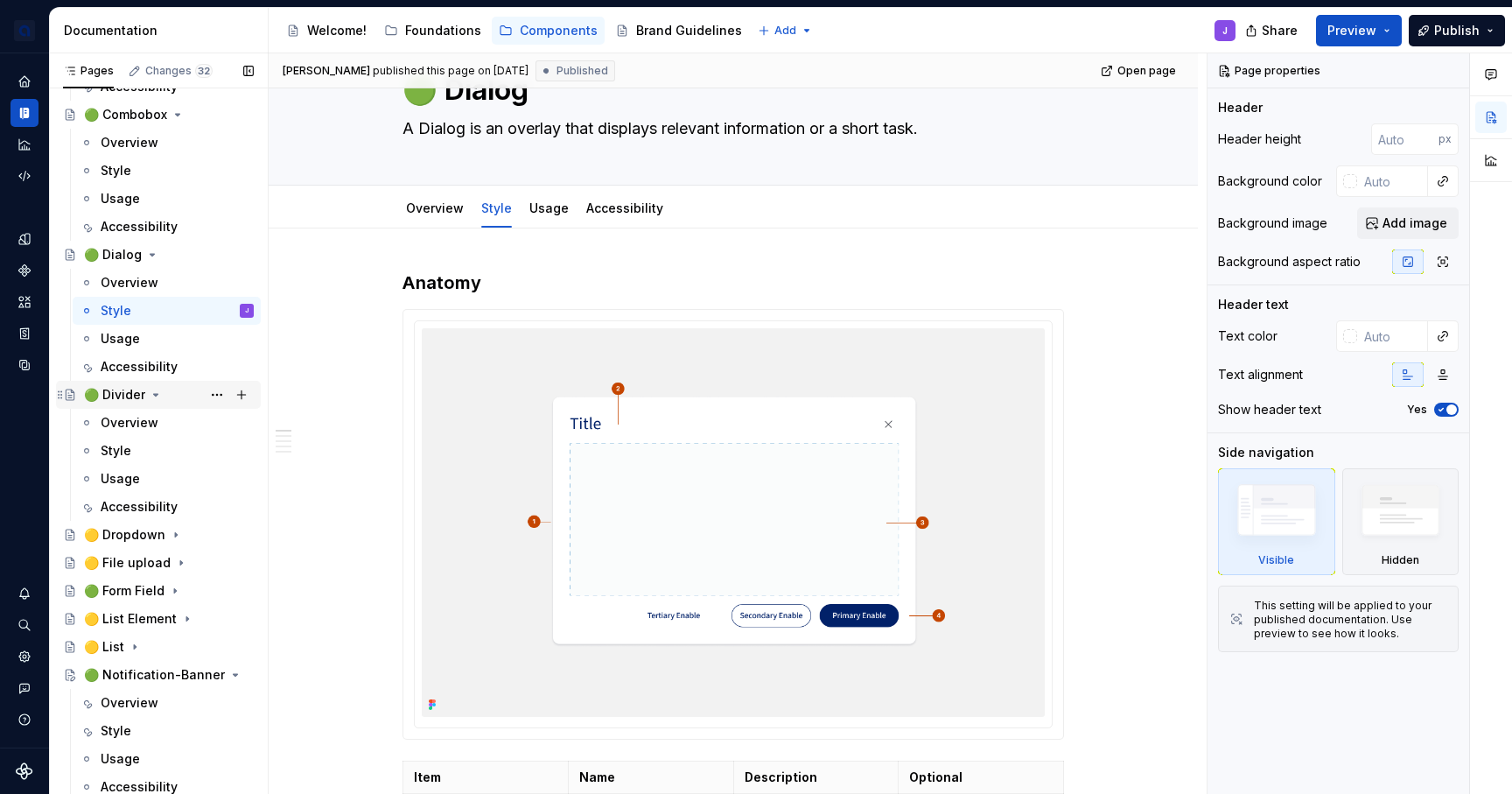
scroll to position [1277, 0]
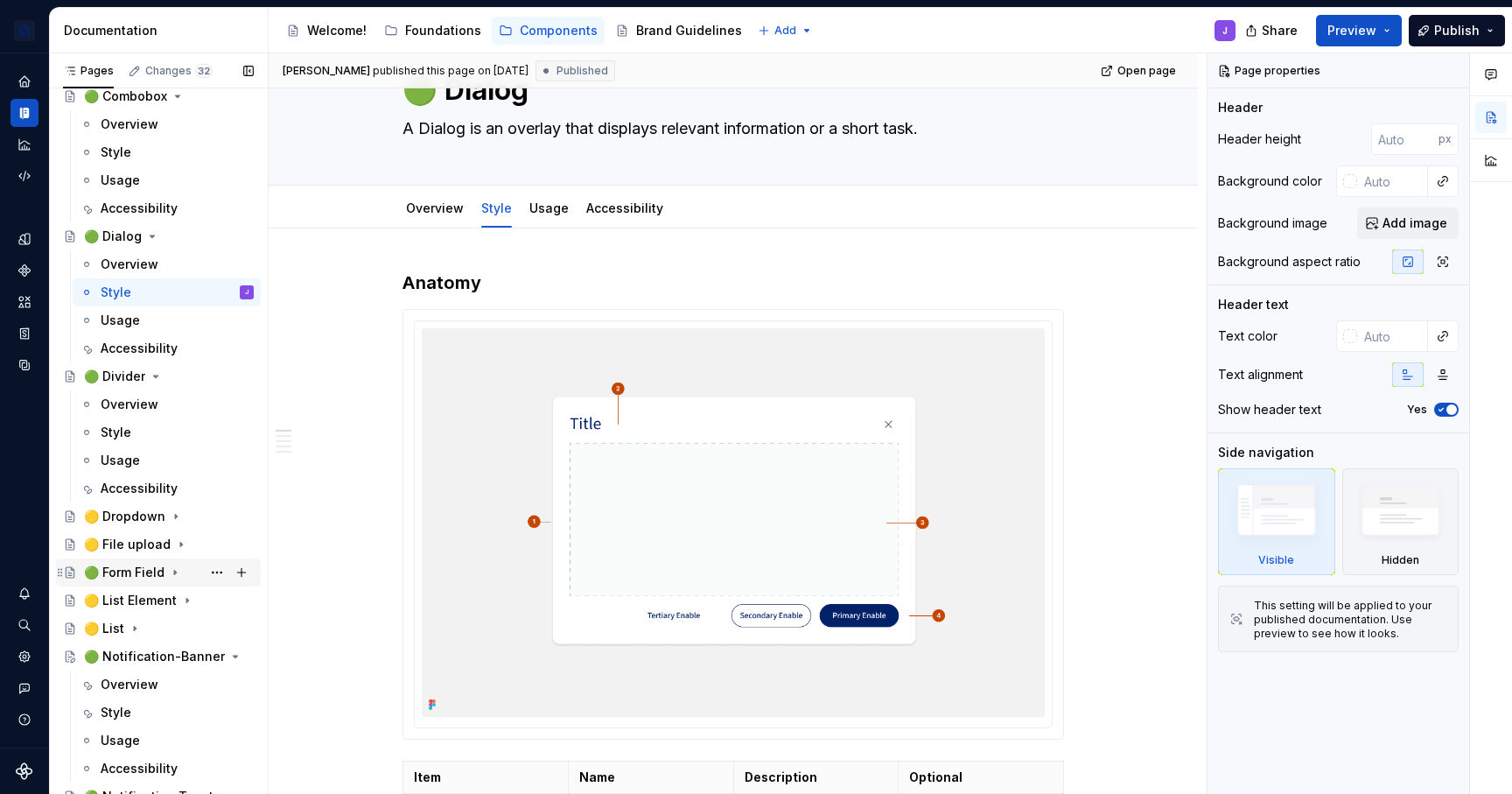
click at [169, 574] on icon "Page tree" at bounding box center [174, 572] width 14 height 14
click at [135, 626] on div "Style" at bounding box center [177, 628] width 153 height 24
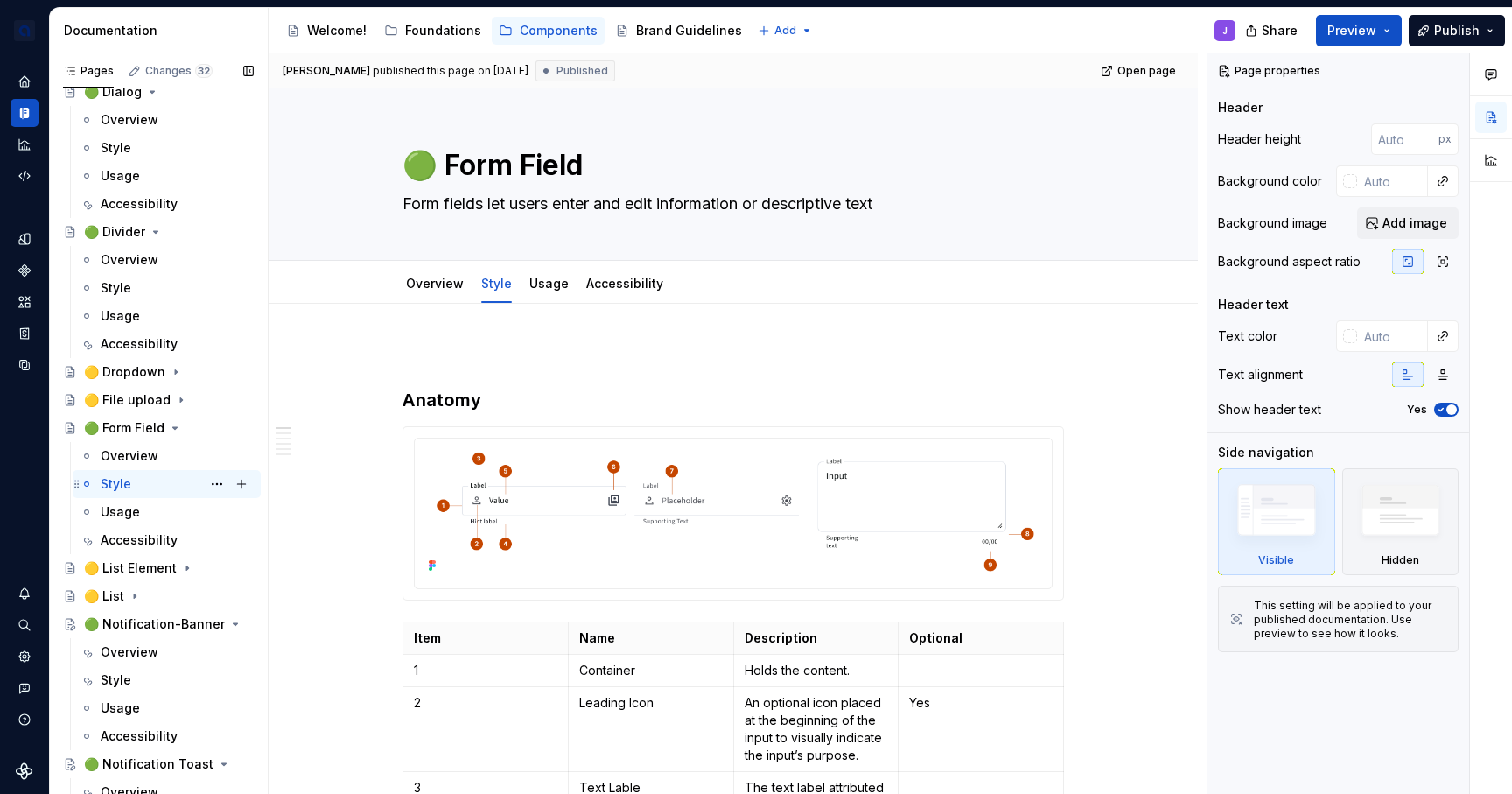
scroll to position [1429, 0]
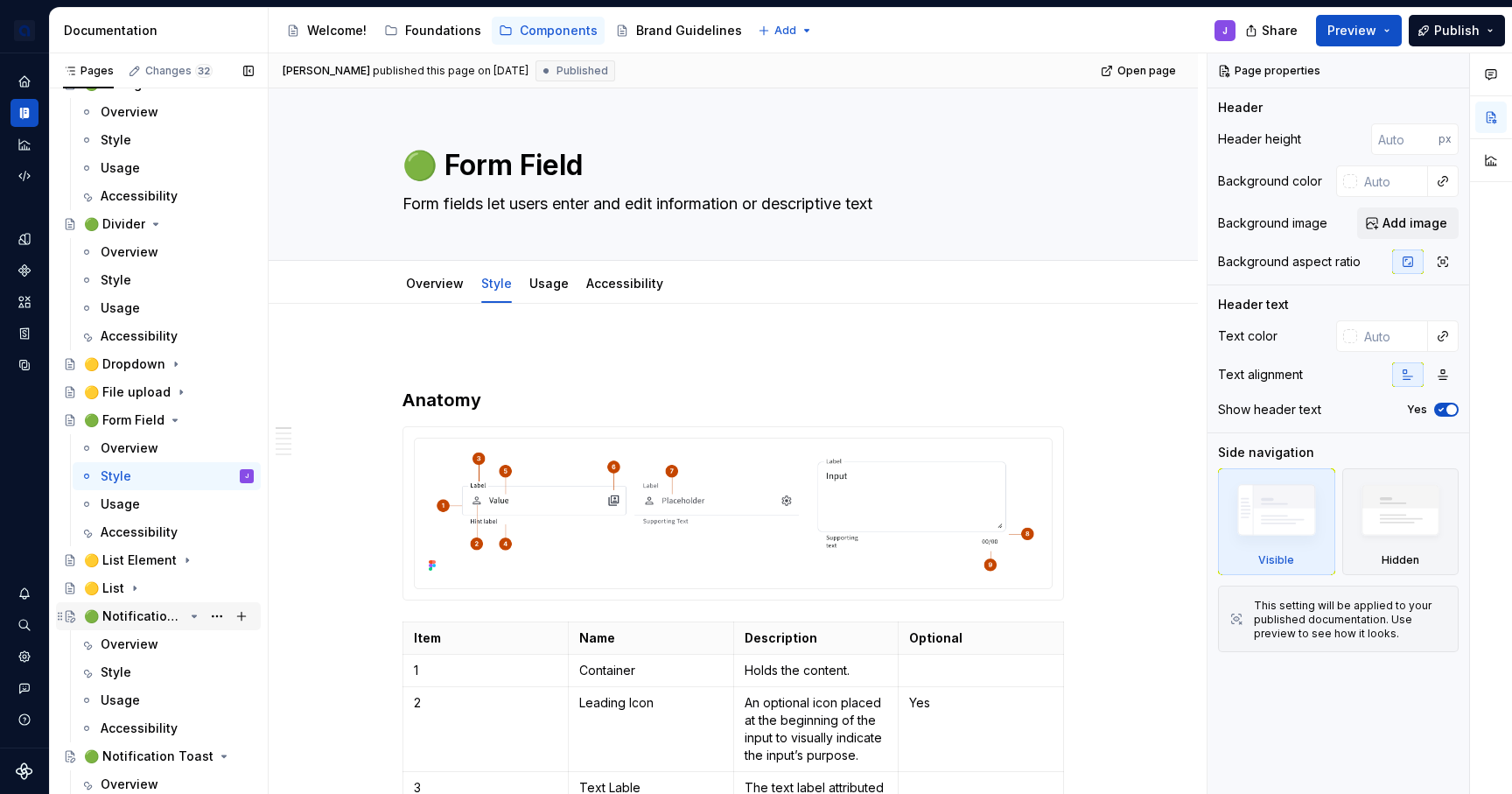
click at [140, 616] on div "🟢 Notification-Banner" at bounding box center [134, 616] width 100 height 18
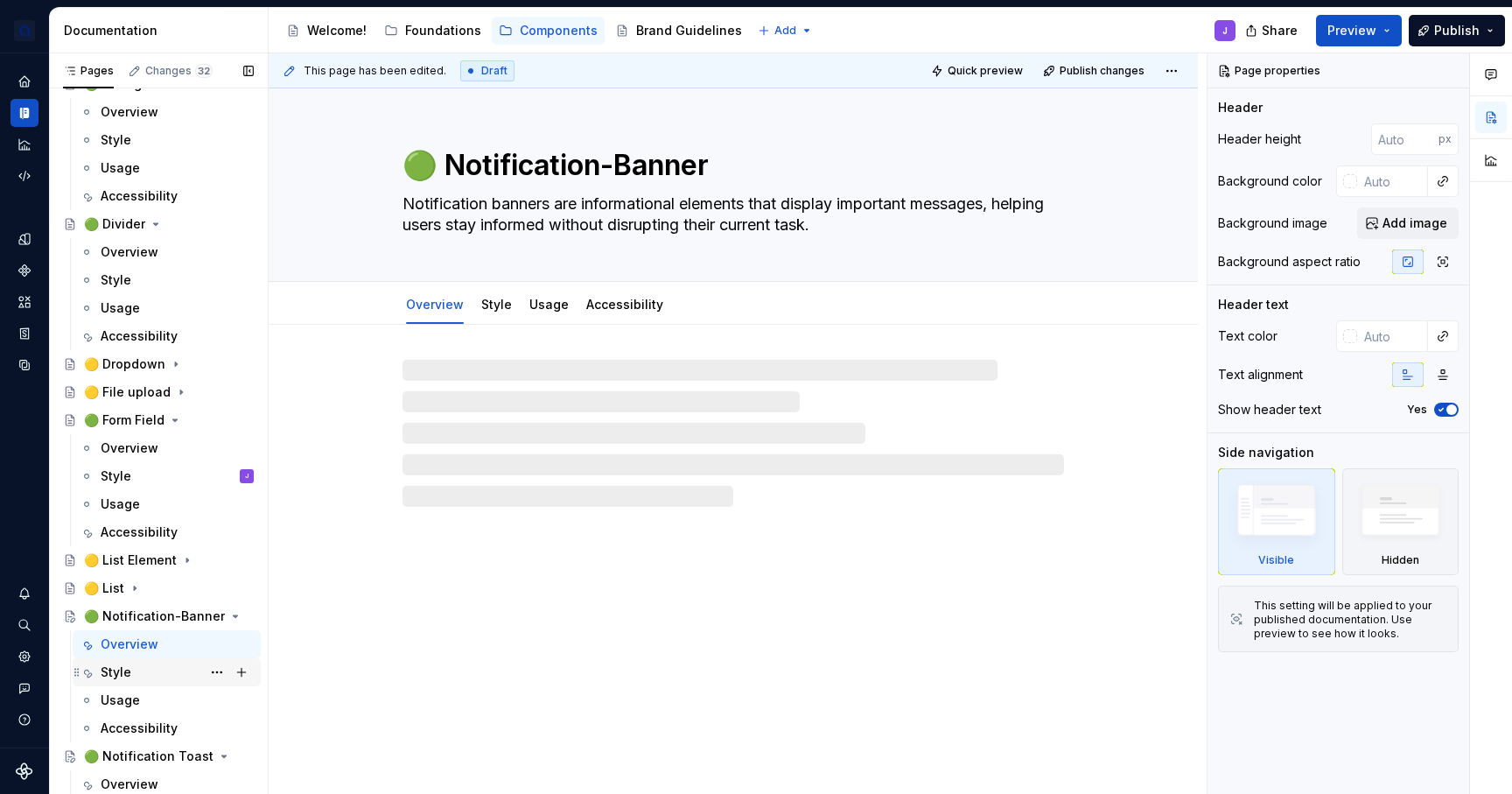
click at [128, 673] on div "Style" at bounding box center [116, 672] width 31 height 18
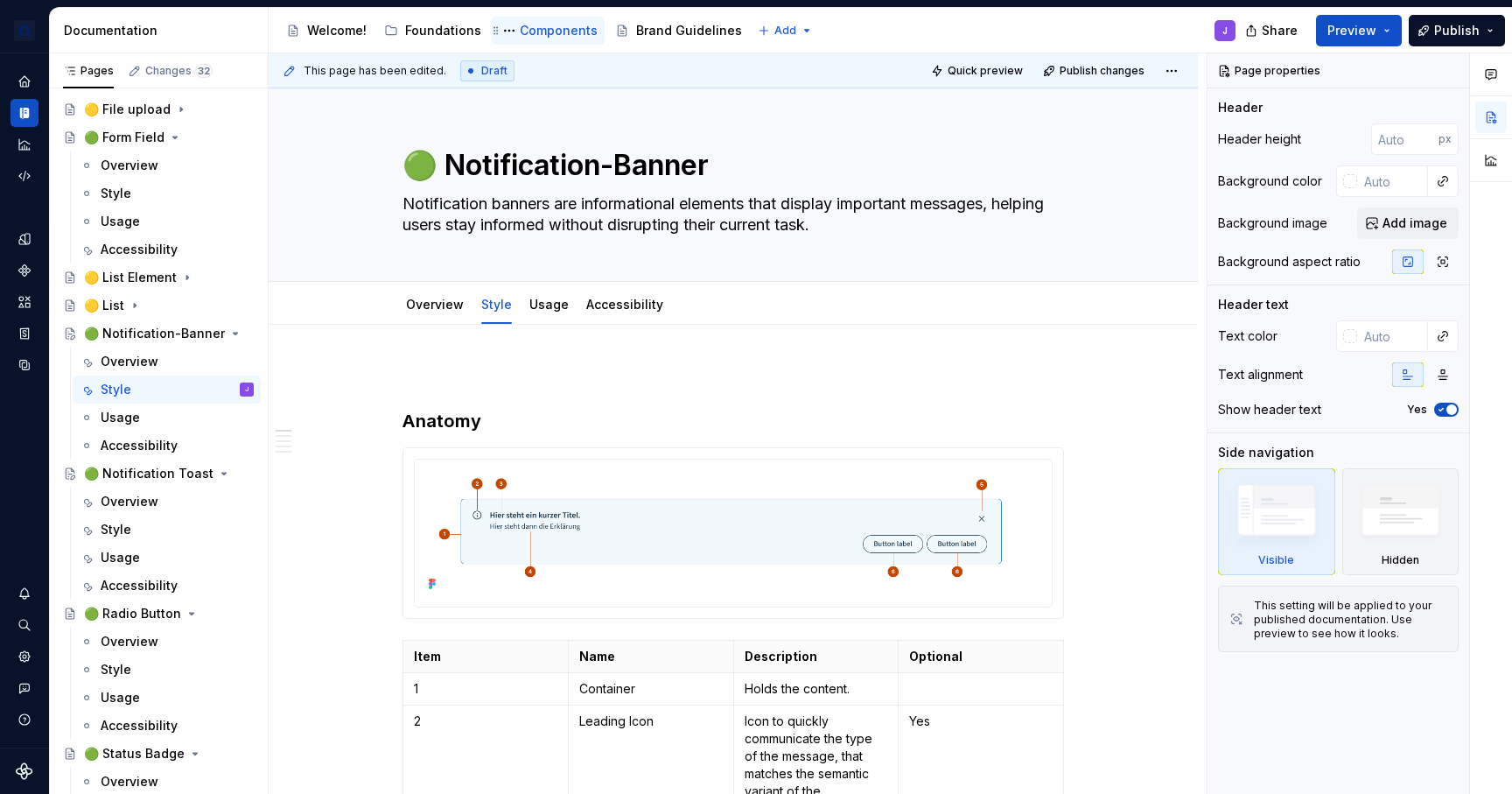
scroll to position [1717, 0]
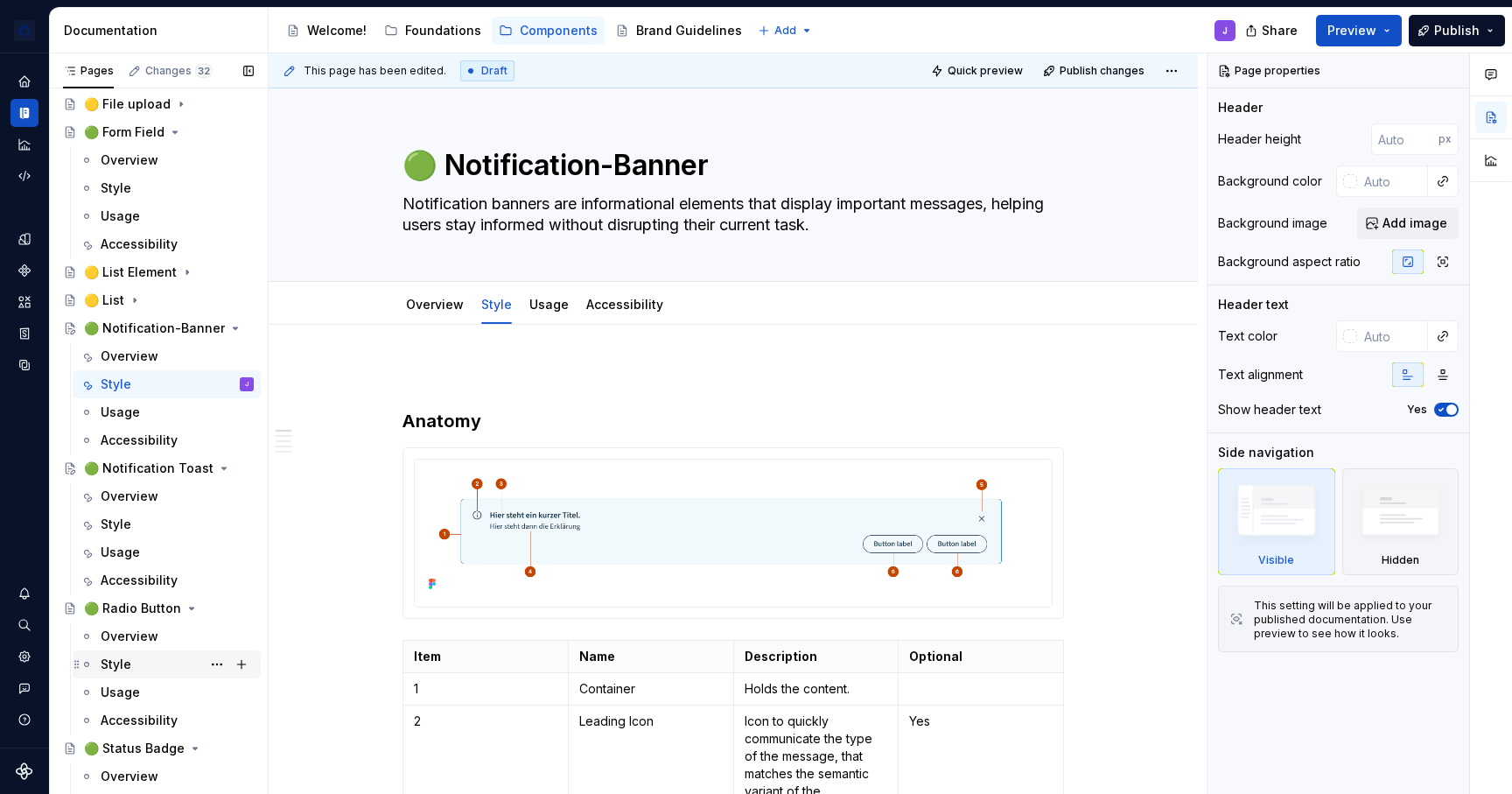
click at [131, 672] on div "Style" at bounding box center [177, 664] width 153 height 24
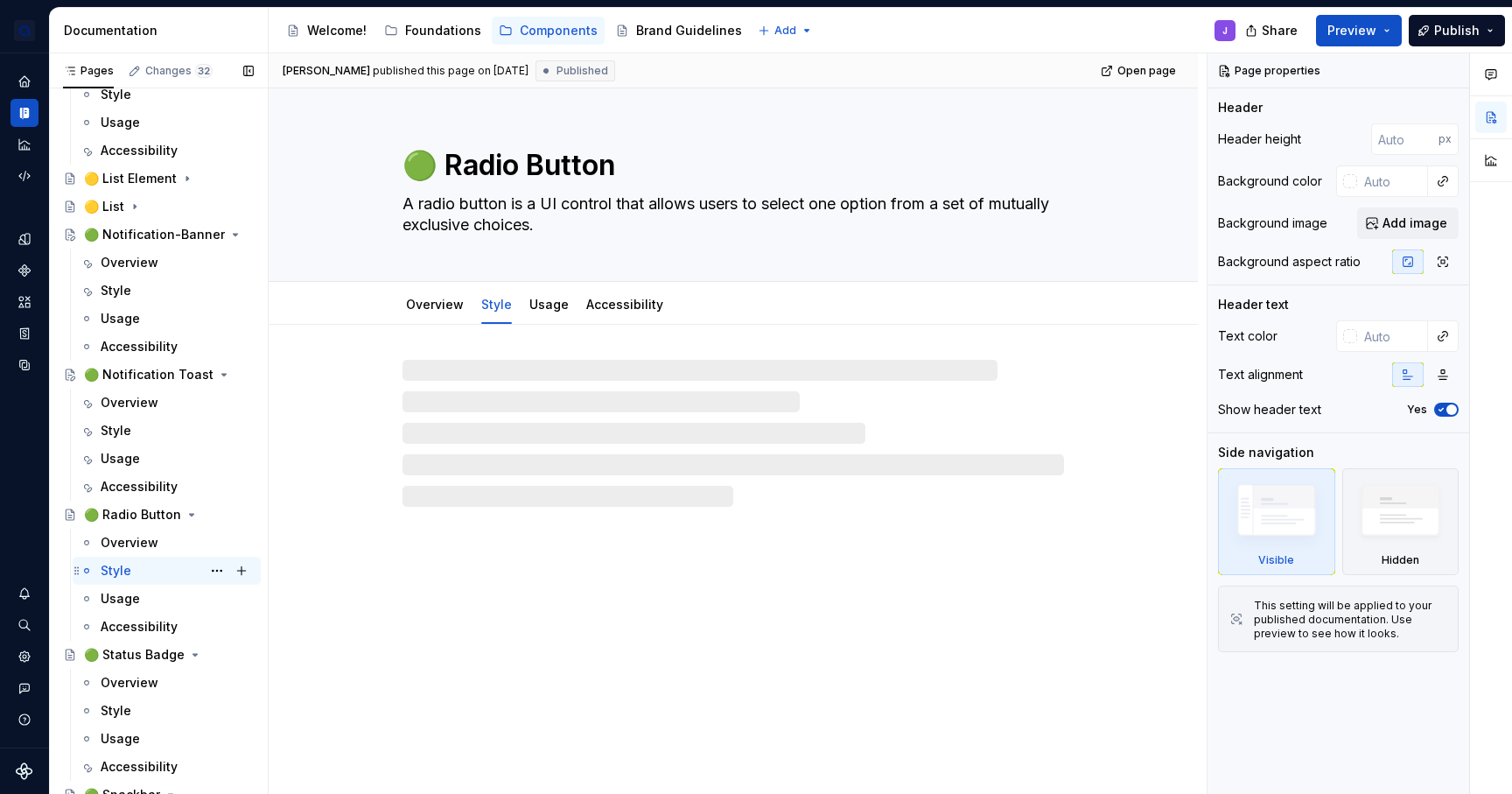
scroll to position [1848, 0]
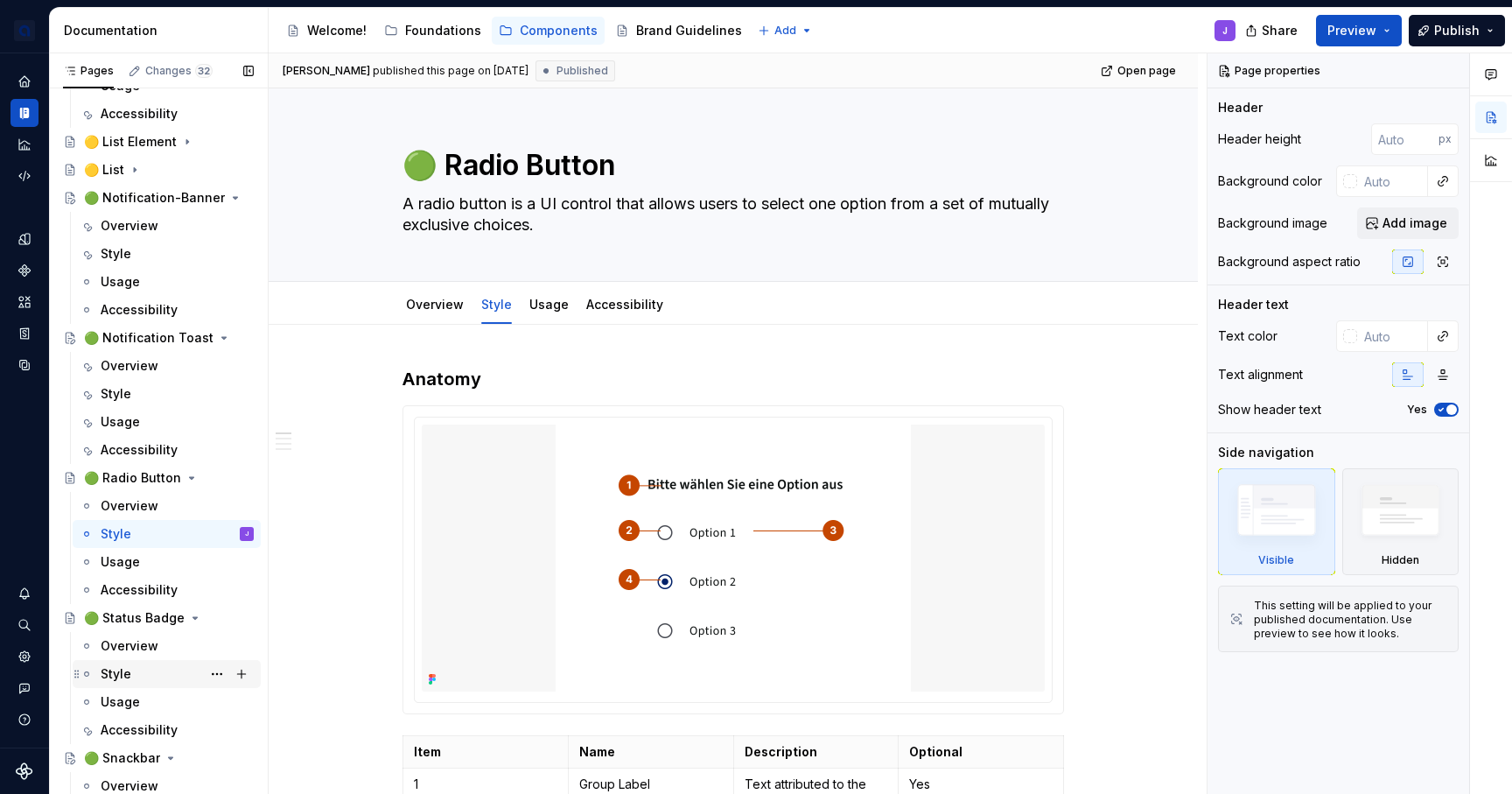
click at [137, 668] on div "Style" at bounding box center [177, 673] width 153 height 24
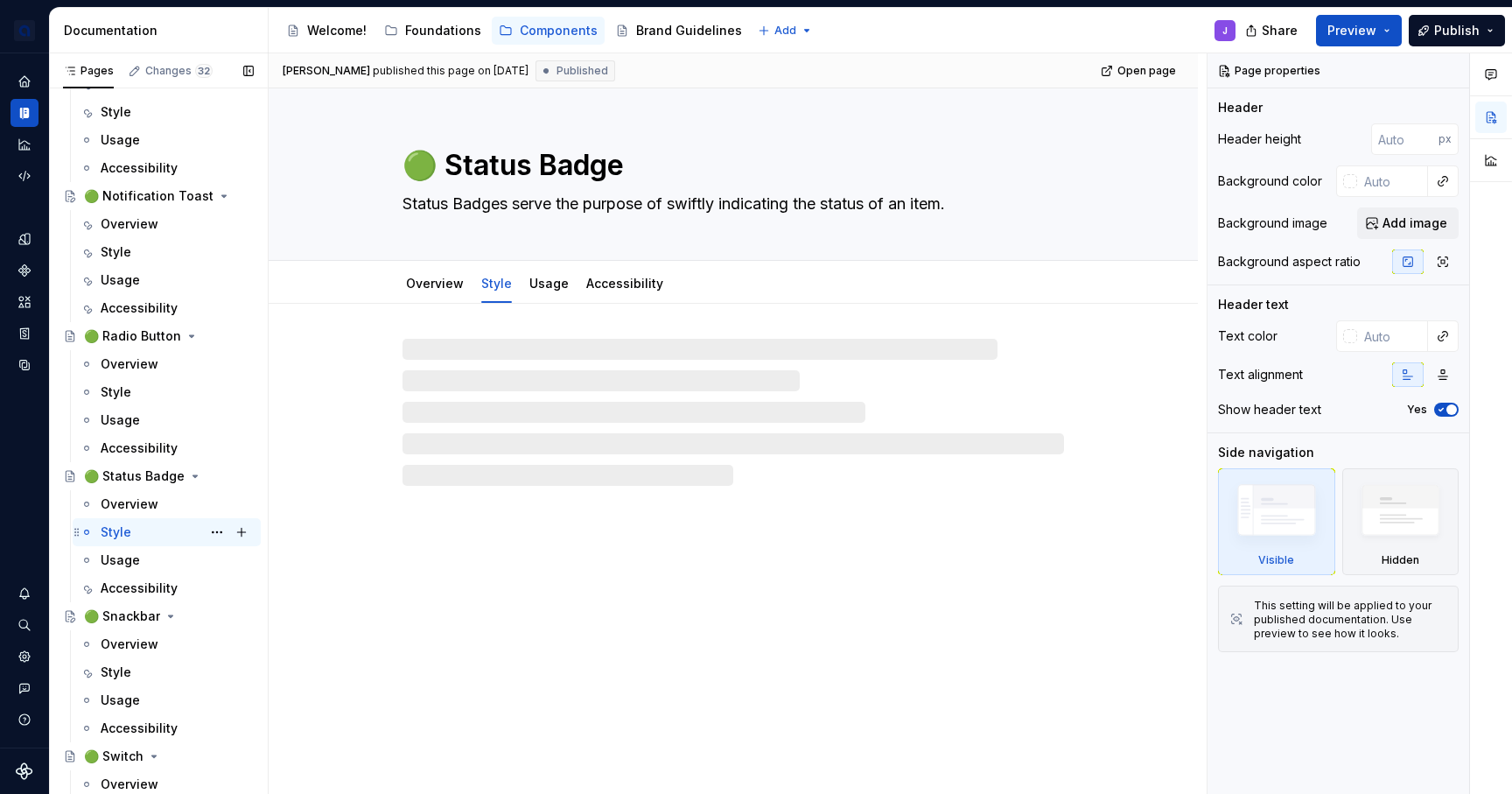
scroll to position [2015, 0]
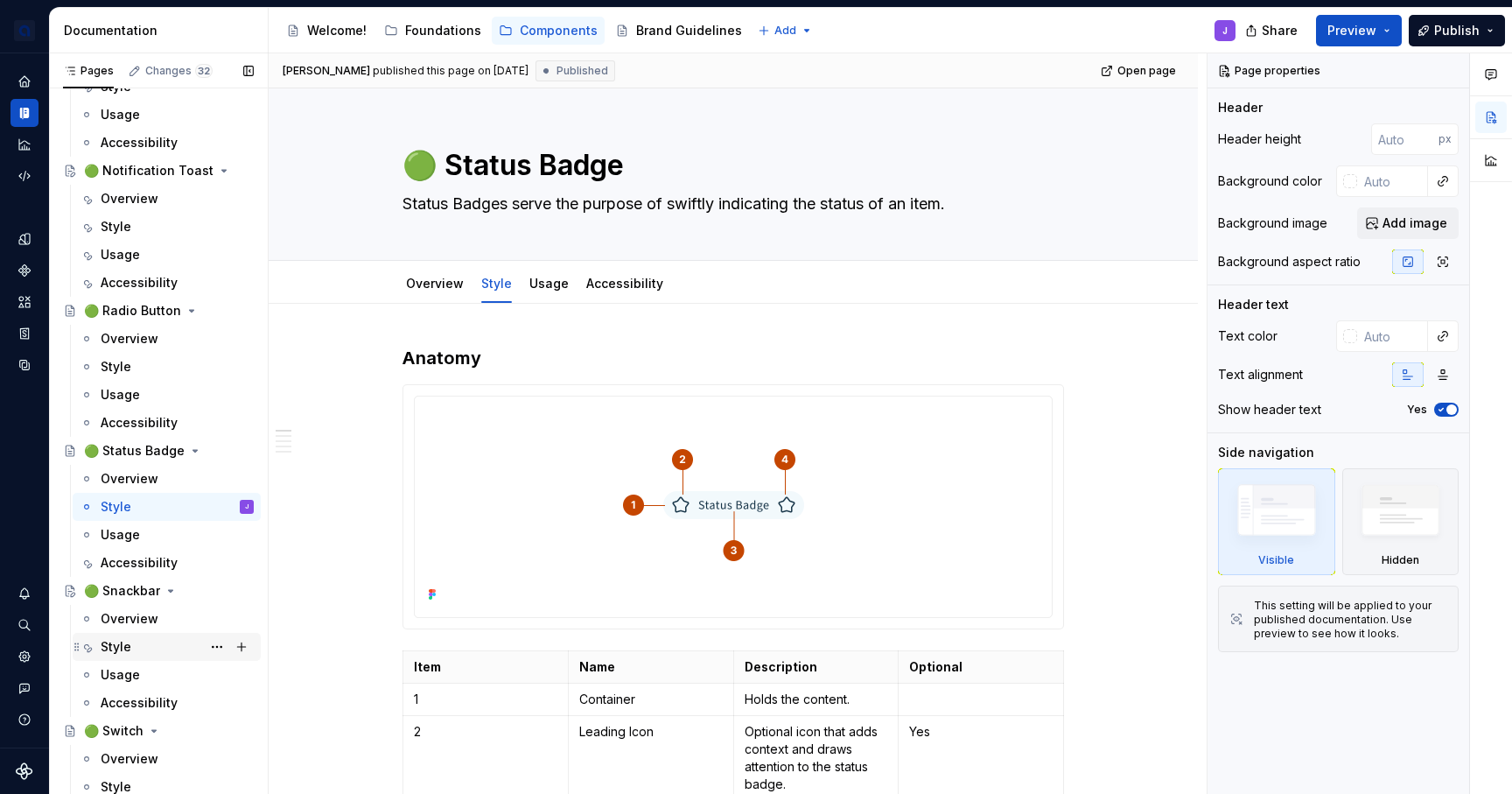
click at [139, 643] on div "Style" at bounding box center [177, 647] width 153 height 24
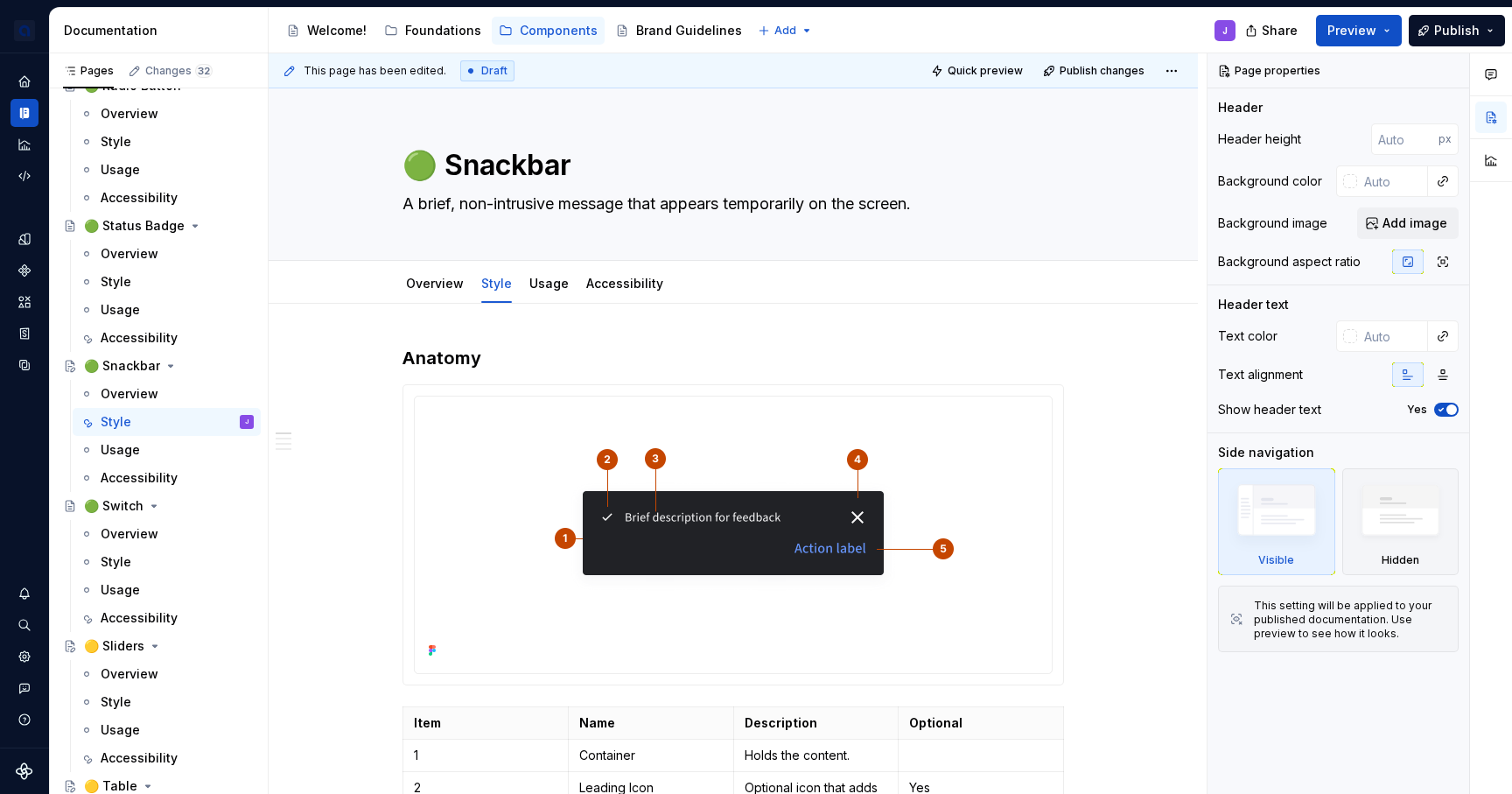
scroll to position [2248, 0]
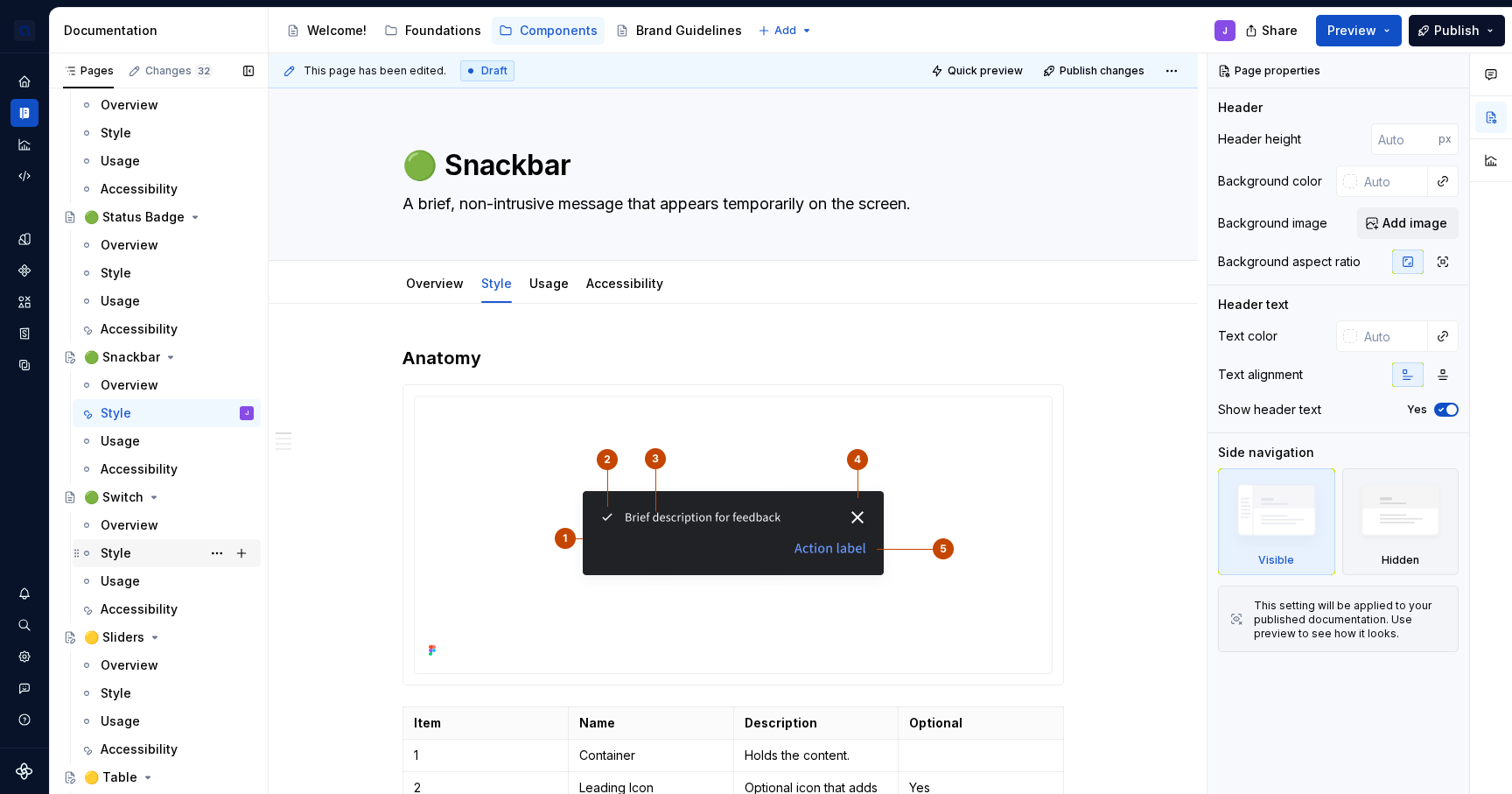
click at [123, 550] on div "Style" at bounding box center [116, 553] width 31 height 18
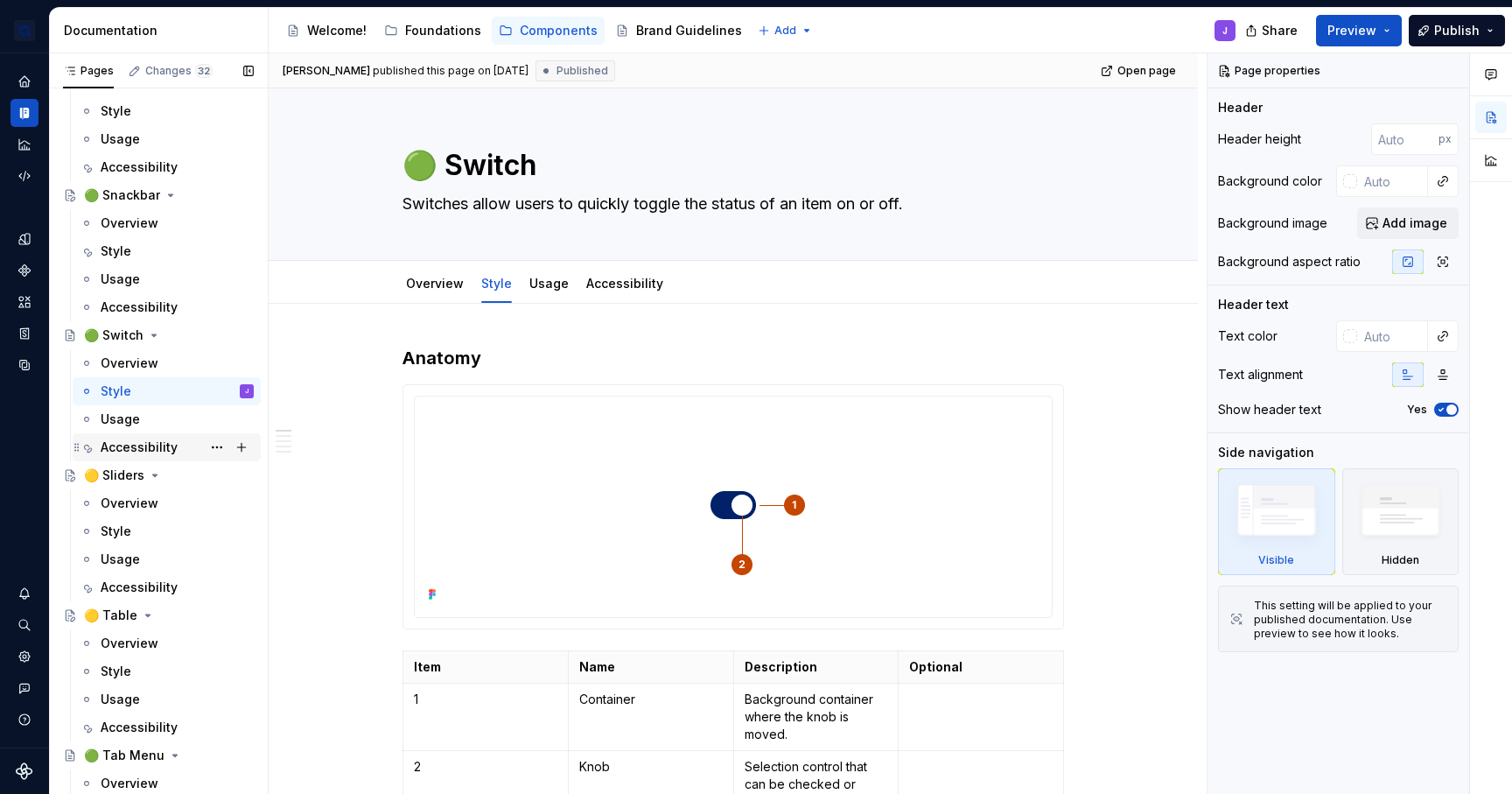
scroll to position [2415, 0]
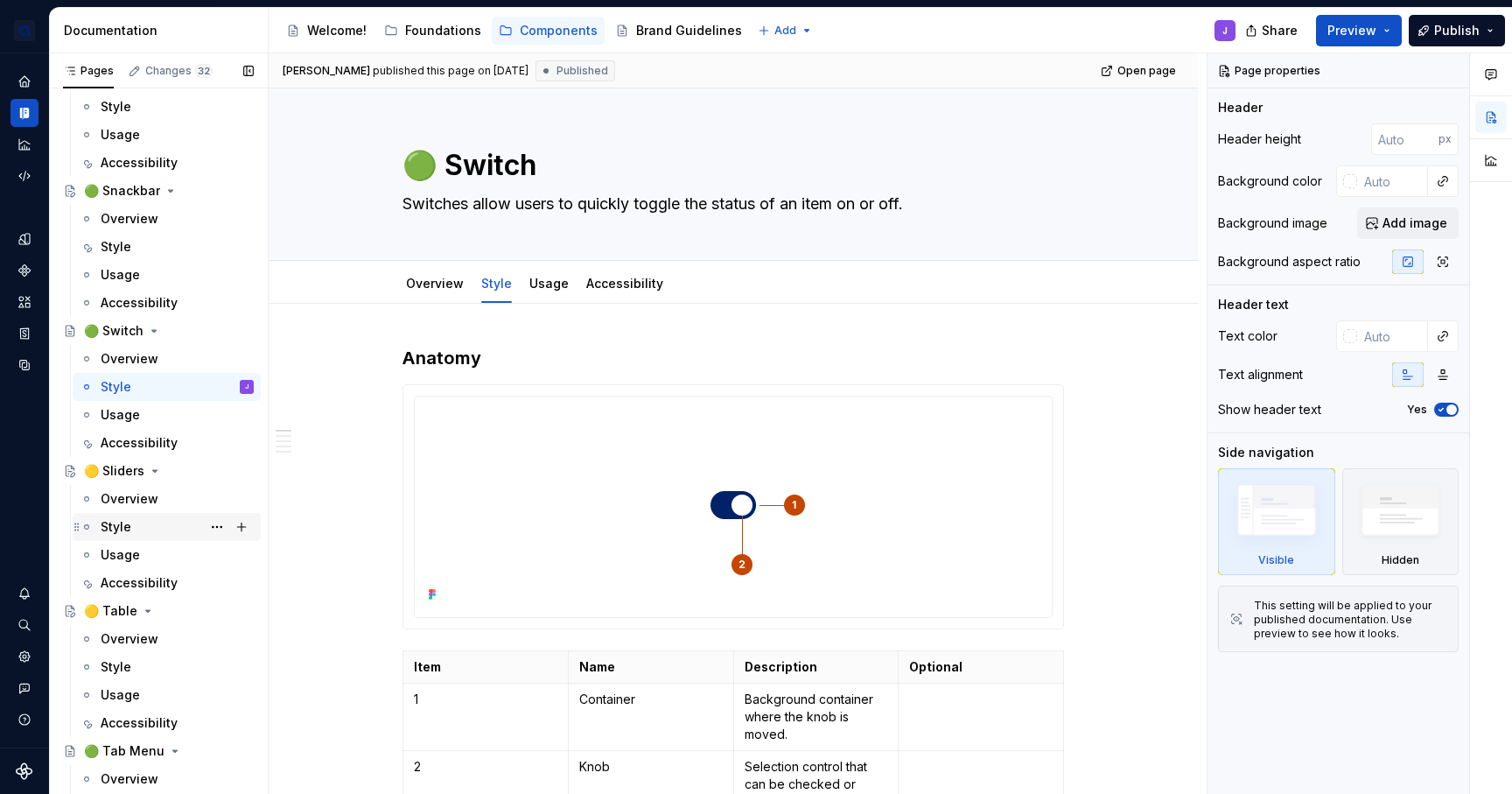
click at [145, 527] on div "Style" at bounding box center [177, 527] width 153 height 24
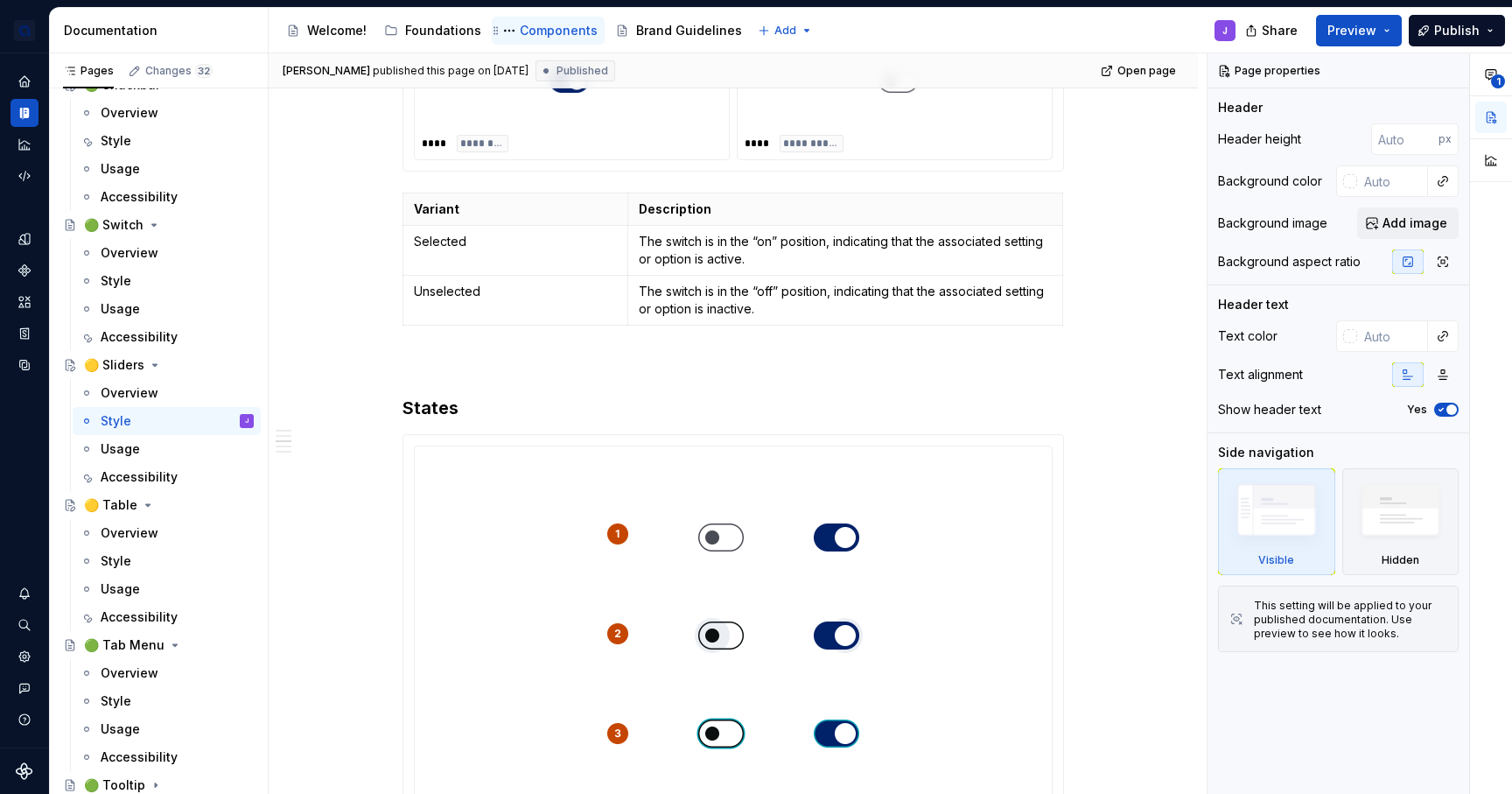
scroll to position [2521, 0]
click at [133, 700] on div "Style" at bounding box center [177, 700] width 153 height 24
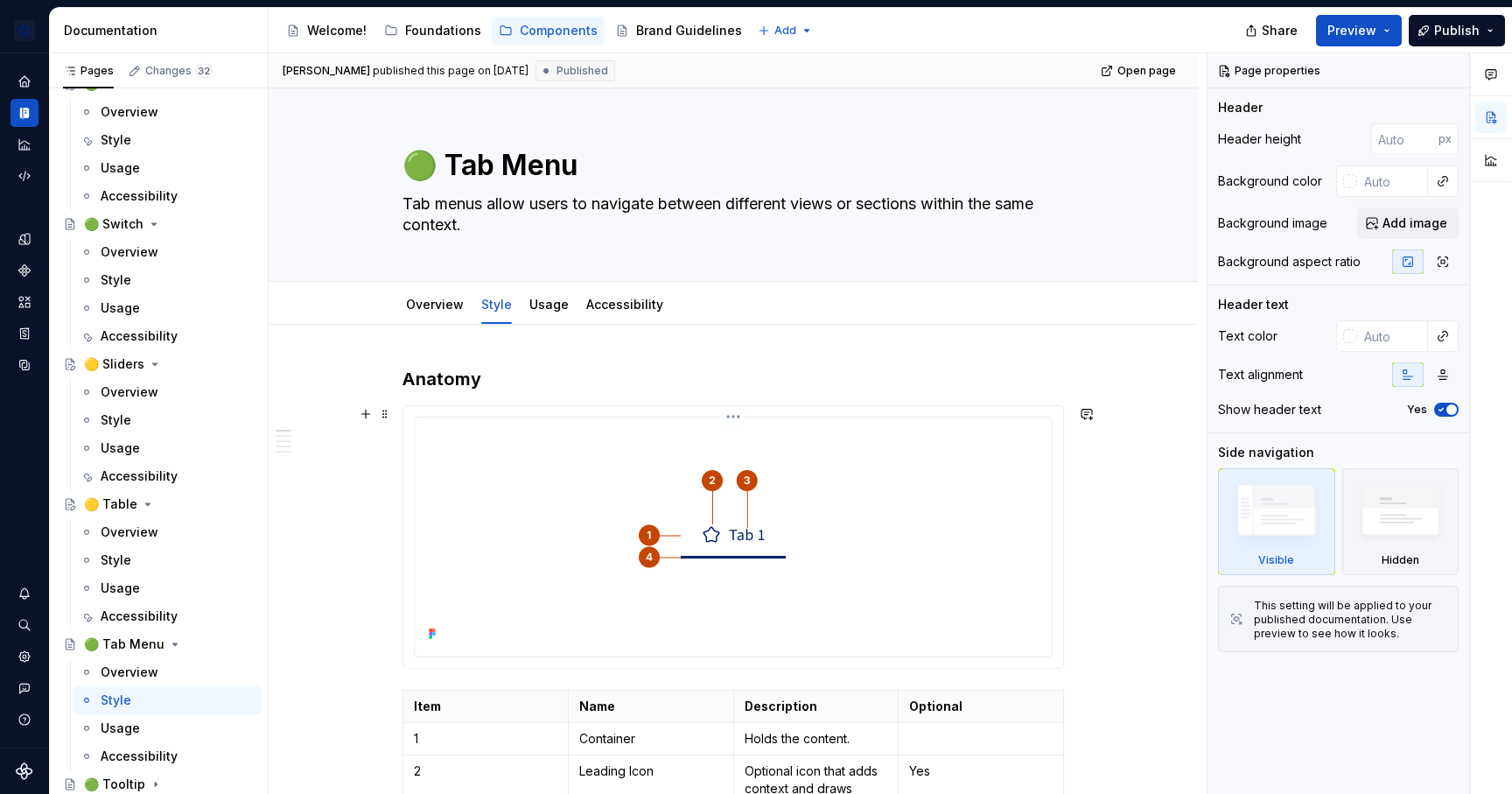
type textarea "*"
